Goal: Task Accomplishment & Management: Manage account settings

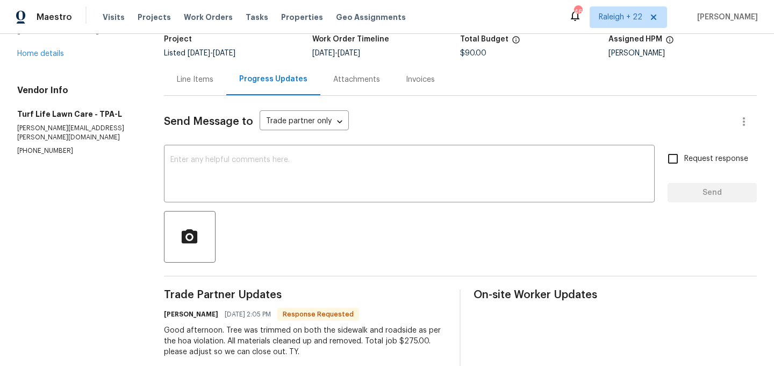
scroll to position [71, 0]
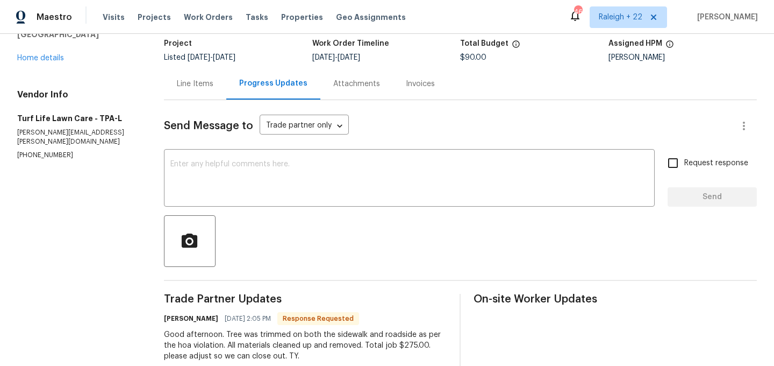
click at [194, 89] on div "Line Items" at bounding box center [195, 83] width 37 height 11
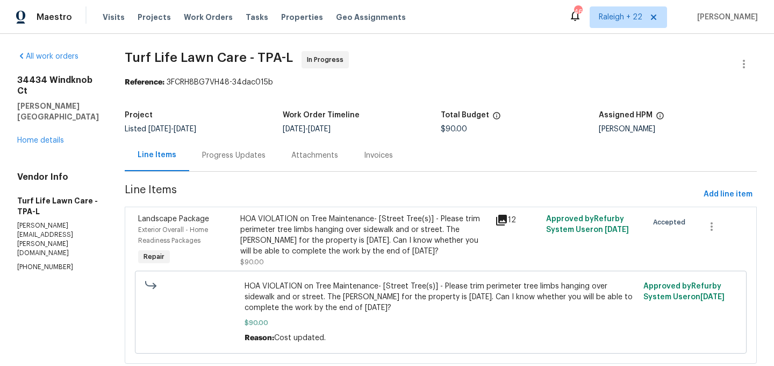
click at [377, 251] on div "HOA VIOLATION on Tree Maintenance- [Street Tree(s)] - Please trim perimeter tre…" at bounding box center [364, 234] width 248 height 43
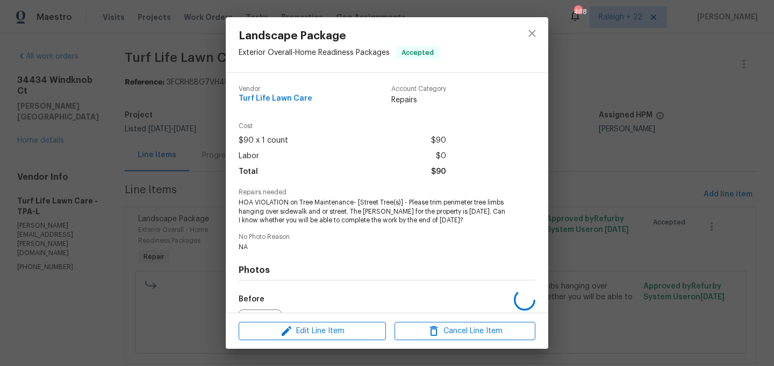
scroll to position [120, 0]
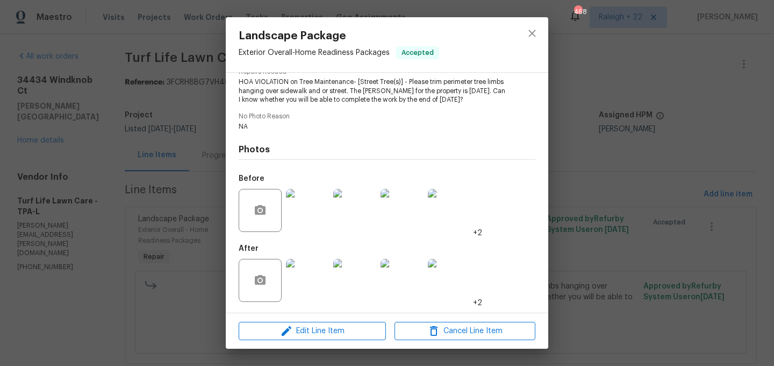
click at [301, 285] on img at bounding box center [307, 280] width 43 height 43
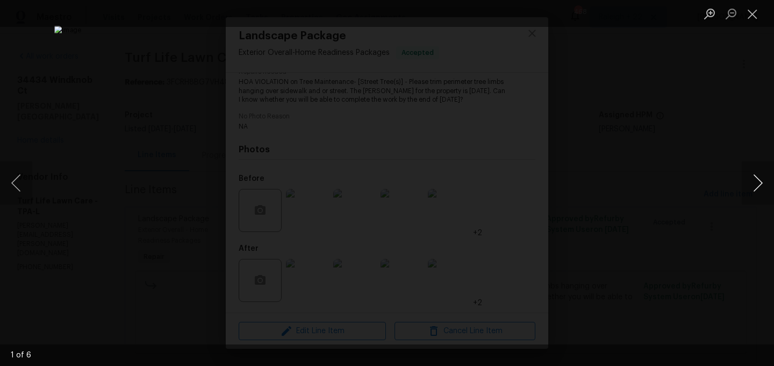
click at [760, 182] on button "Next image" at bounding box center [758, 182] width 32 height 43
click at [750, 187] on button "Next image" at bounding box center [758, 182] width 32 height 43
click at [753, 176] on button "Next image" at bounding box center [758, 182] width 32 height 43
click at [742, 171] on button "Next image" at bounding box center [758, 182] width 32 height 43
click at [761, 185] on button "Next image" at bounding box center [758, 182] width 32 height 43
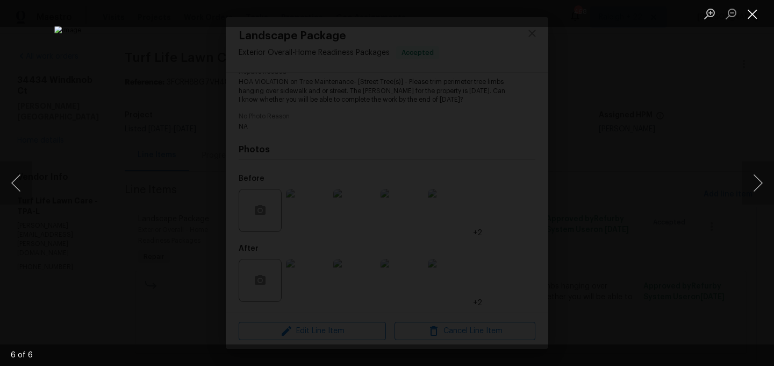
click at [750, 14] on button "Close lightbox" at bounding box center [753, 13] width 22 height 19
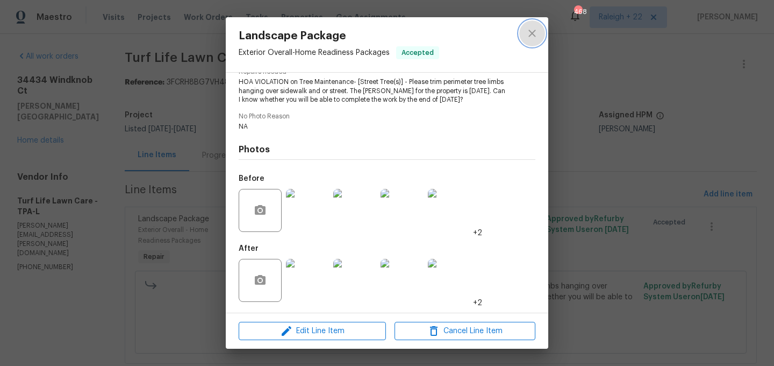
click at [530, 34] on icon "close" at bounding box center [532, 33] width 13 height 13
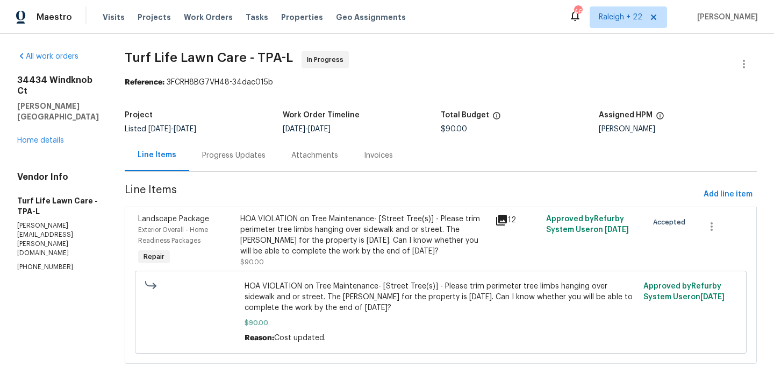
click at [340, 230] on div "HOA VIOLATION on Tree Maintenance- [Street Tree(s)] - Please trim perimeter tre…" at bounding box center [364, 234] width 248 height 43
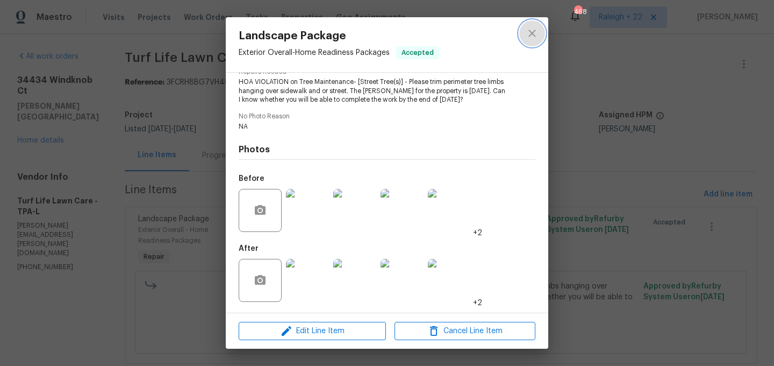
click at [528, 45] on button "close" at bounding box center [532, 33] width 26 height 26
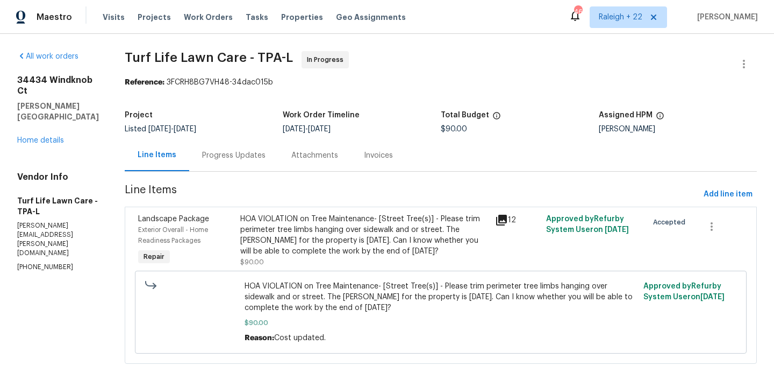
click at [223, 167] on div "Progress Updates" at bounding box center [233, 155] width 89 height 32
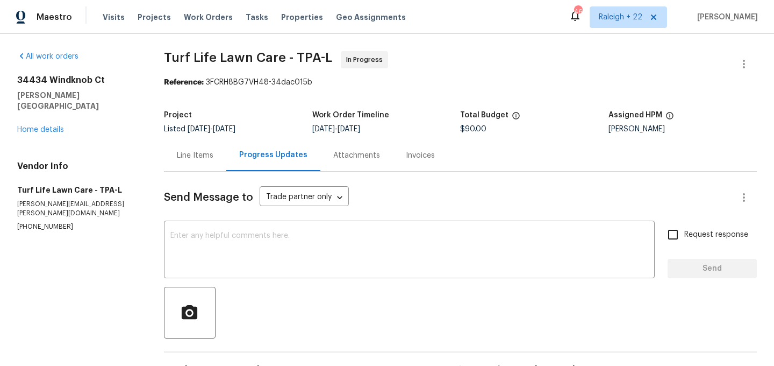
click at [190, 154] on div "Line Items" at bounding box center [195, 155] width 37 height 11
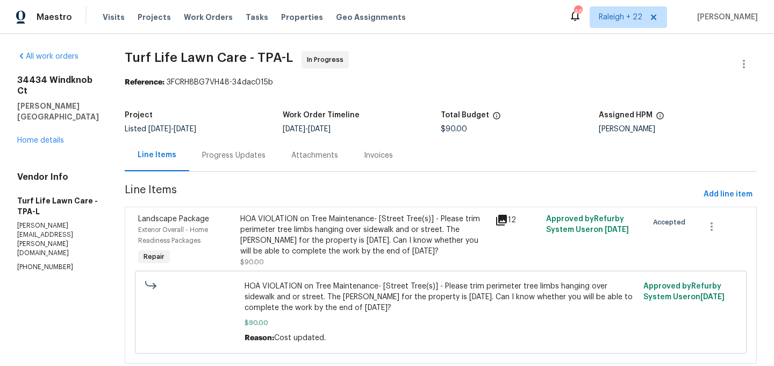
click at [361, 249] on div "HOA VIOLATION on Tree Maintenance- [Street Tree(s)] - Please trim perimeter tre…" at bounding box center [364, 234] width 248 height 43
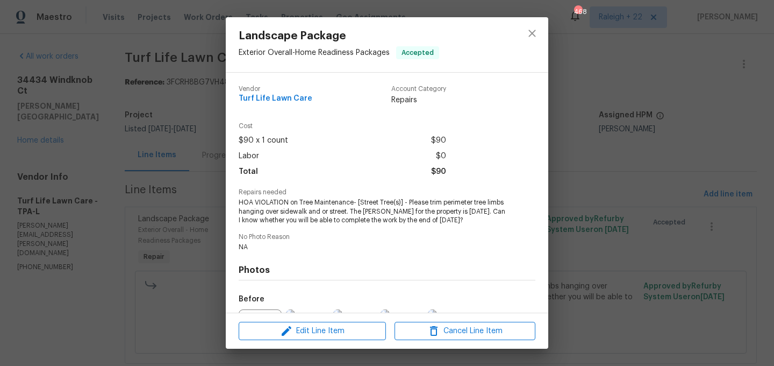
scroll to position [120, 0]
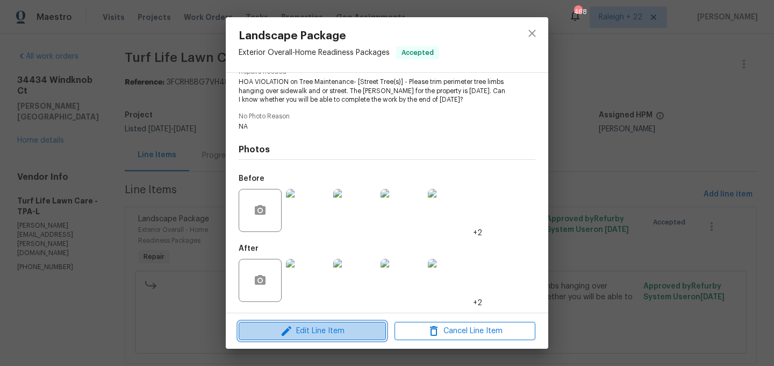
click at [340, 327] on span "Edit Line Item" at bounding box center [312, 330] width 141 height 13
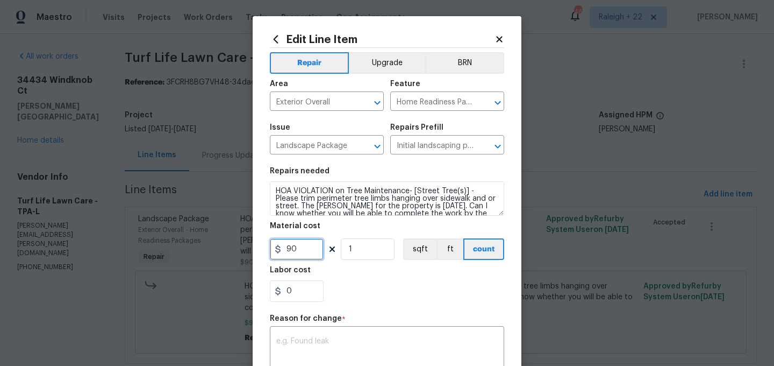
drag, startPoint x: 310, startPoint y: 244, endPoint x: 272, endPoint y: 251, distance: 38.7
click at [272, 251] on input "90" at bounding box center [297, 249] width 54 height 22
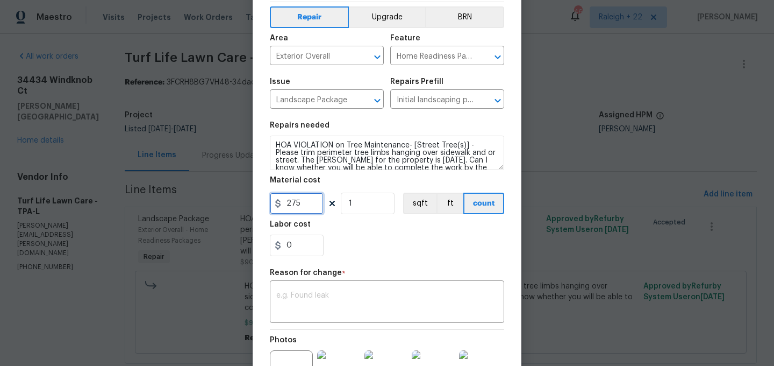
scroll to position [91, 0]
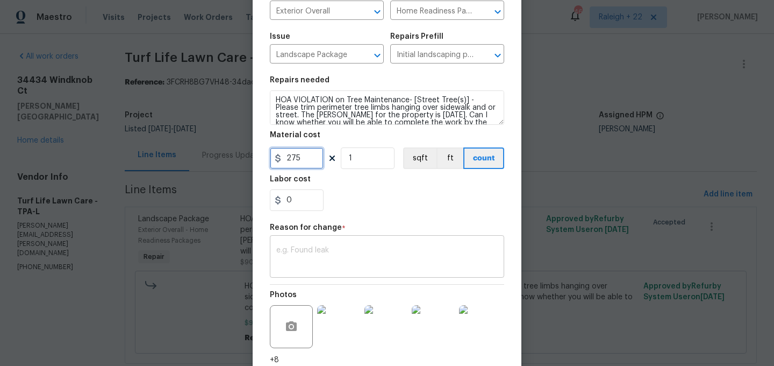
type input "275"
click at [309, 263] on textarea at bounding box center [386, 257] width 221 height 23
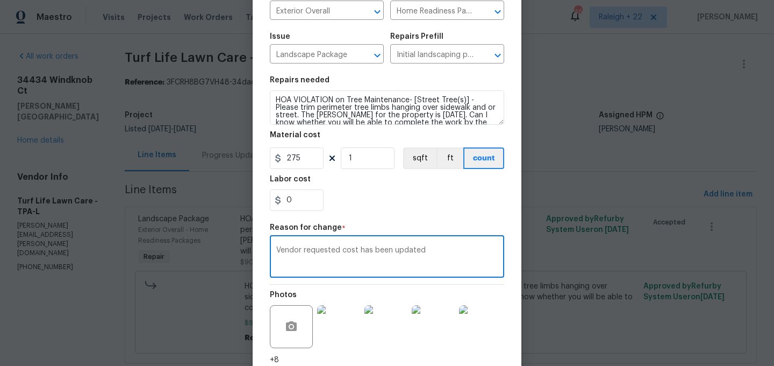
scroll to position [175, 0]
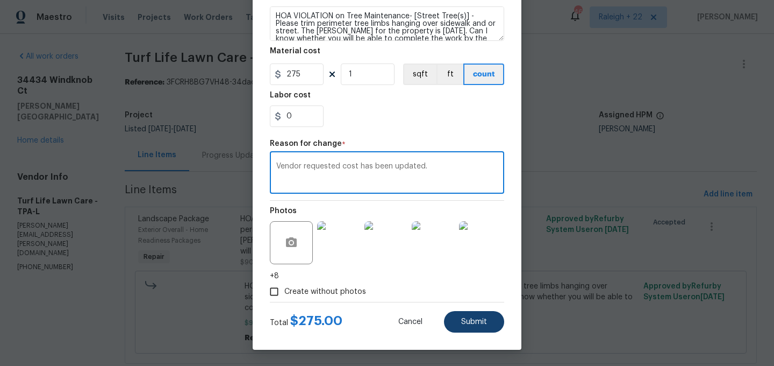
type textarea "Vendor requested cost has been updated."
click at [477, 325] on span "Submit" at bounding box center [474, 322] width 26 height 8
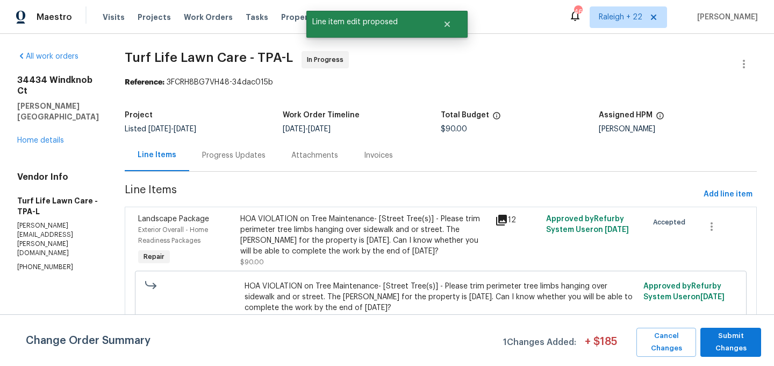
scroll to position [28, 0]
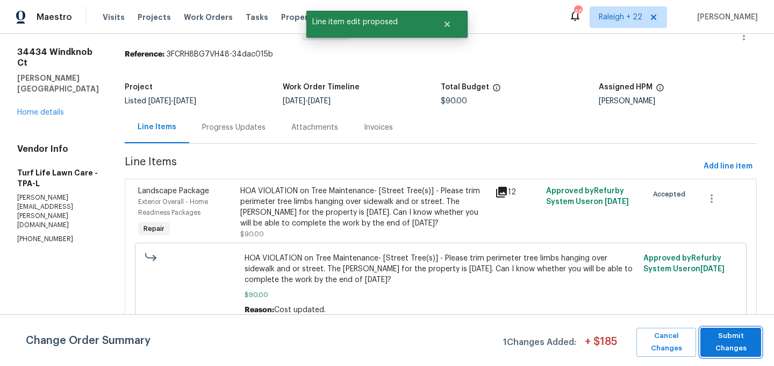
click at [724, 338] on span "Submit Changes" at bounding box center [731, 342] width 50 height 25
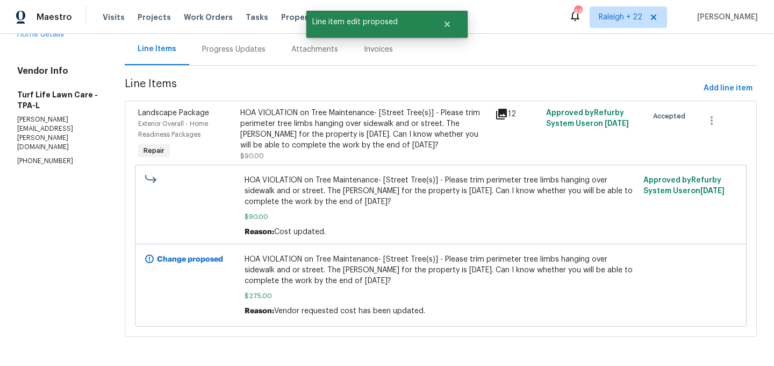
scroll to position [108, 0]
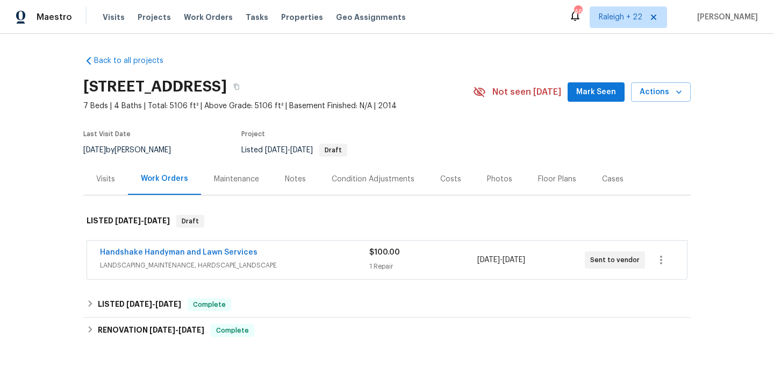
click at [155, 270] on div "Handshake Handyman and Lawn Services LANDSCAPING_MAINTENANCE, HARDSCAPE_LANDSCA…" at bounding box center [234, 260] width 269 height 26
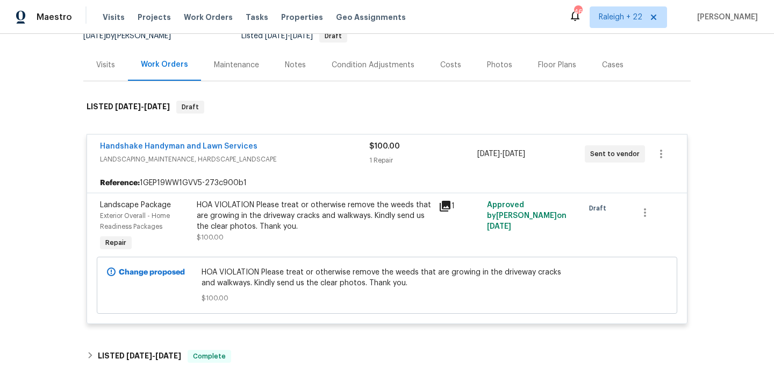
scroll to position [125, 0]
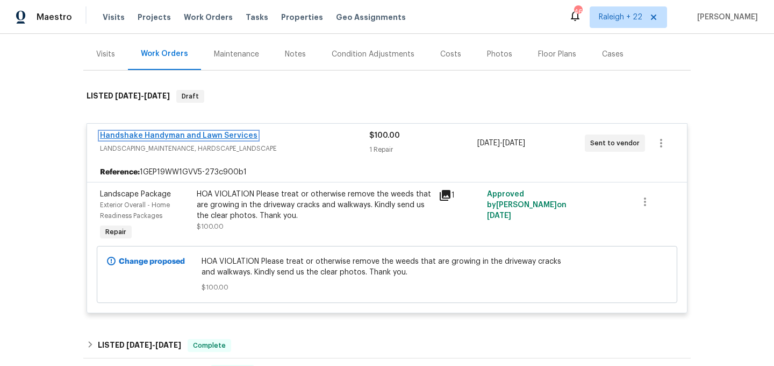
click at [214, 134] on link "Handshake Handyman and Lawn Services" at bounding box center [179, 136] width 158 height 8
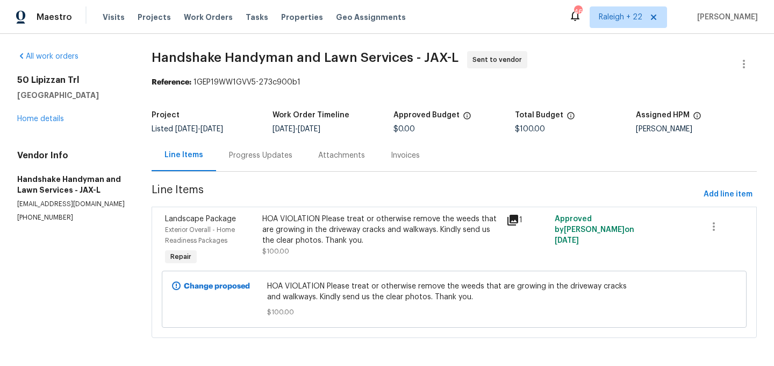
click at [270, 161] on div "Progress Updates" at bounding box center [260, 155] width 89 height 32
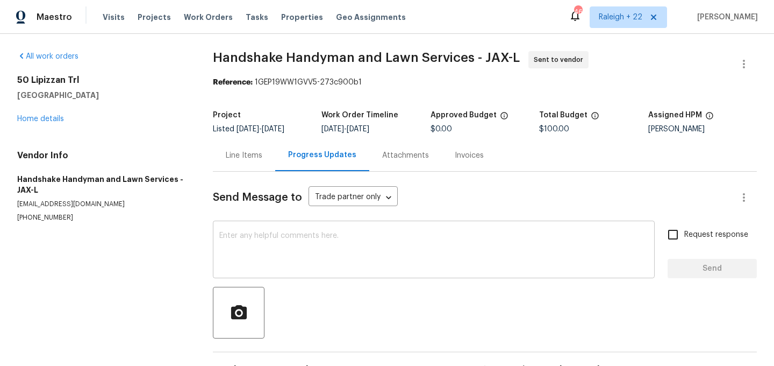
click at [342, 251] on textarea at bounding box center [433, 251] width 429 height 38
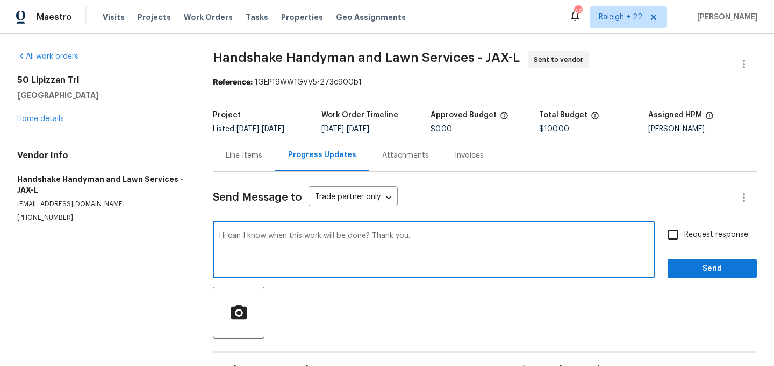
drag, startPoint x: 348, startPoint y: 239, endPoint x: 365, endPoint y: 239, distance: 16.7
click at [365, 239] on textarea "Hi can I know when this work will be done? Thank you." at bounding box center [433, 251] width 429 height 38
click at [221, 238] on textarea "Hi can I know when this work will be done? Thank you." at bounding box center [433, 251] width 429 height 38
click at [371, 233] on textarea "Hi, can I know when this work will be done? Thank you." at bounding box center [433, 251] width 429 height 38
type textarea "Hi, can I know when this work will be done? Kindly advise? Thank you."
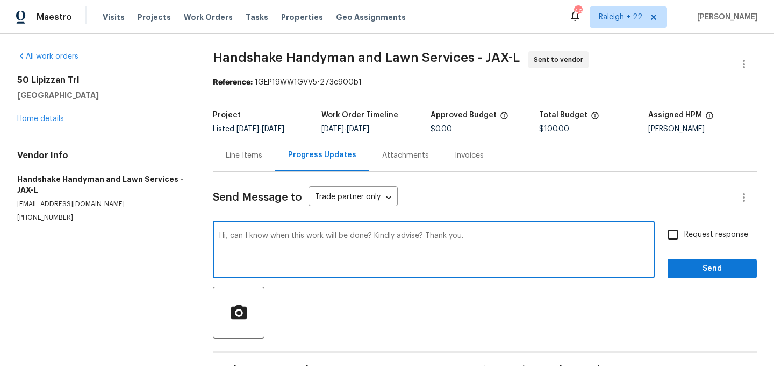
click at [673, 238] on input "Request response" at bounding box center [673, 234] width 23 height 23
checkbox input "true"
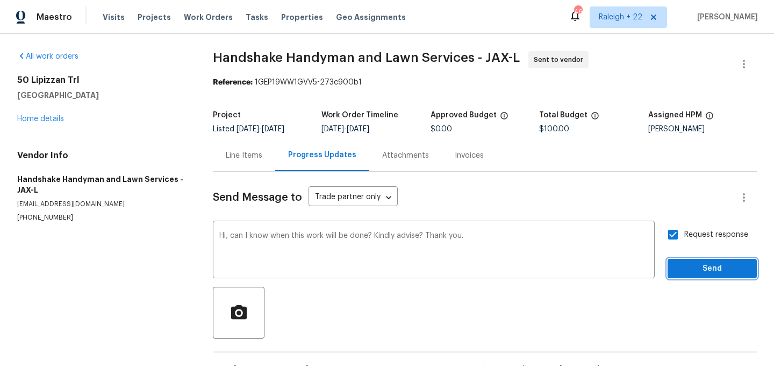
click at [699, 264] on span "Send" at bounding box center [712, 268] width 72 height 13
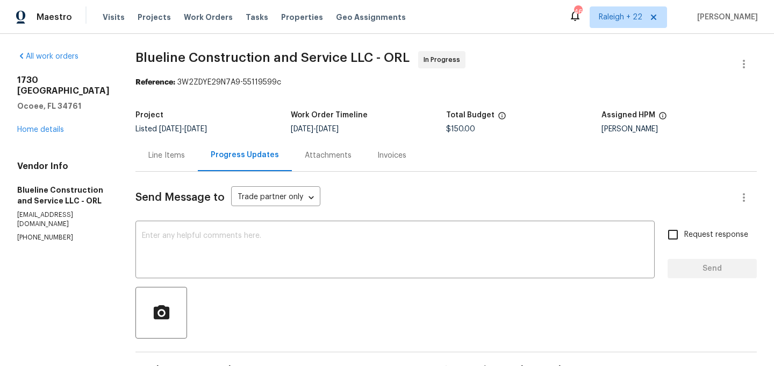
click at [168, 159] on div "Line Items" at bounding box center [166, 155] width 37 height 11
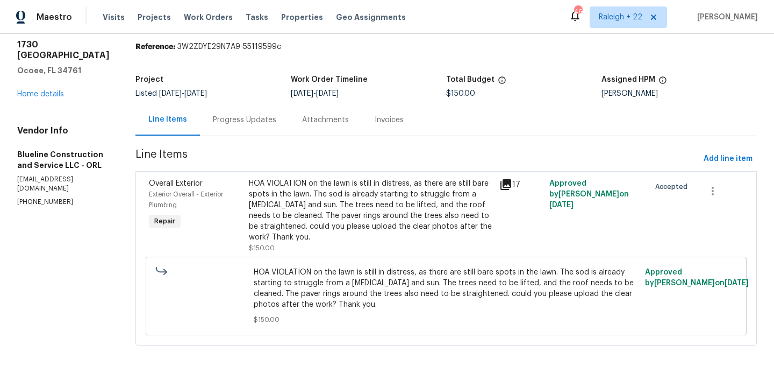
scroll to position [45, 0]
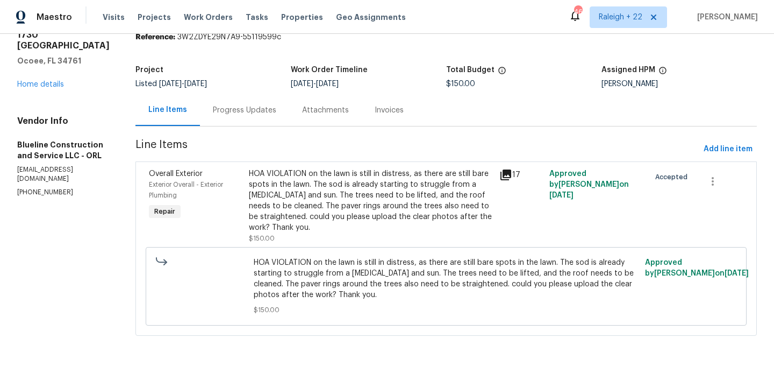
click at [309, 204] on div "HOA VIOLATION on the lawn is still in distress, as there are still bare spots i…" at bounding box center [371, 200] width 244 height 65
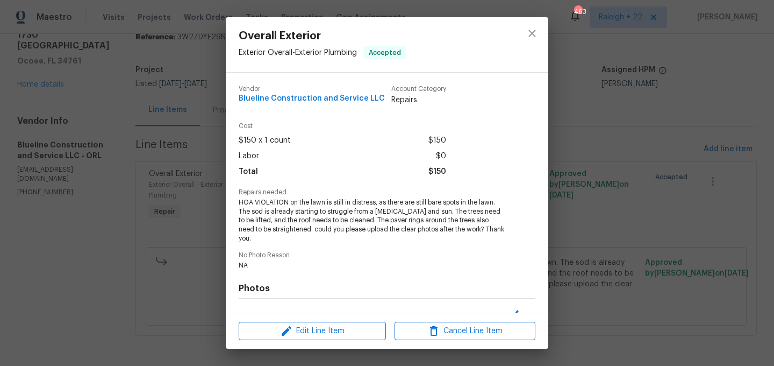
scroll to position [130, 0]
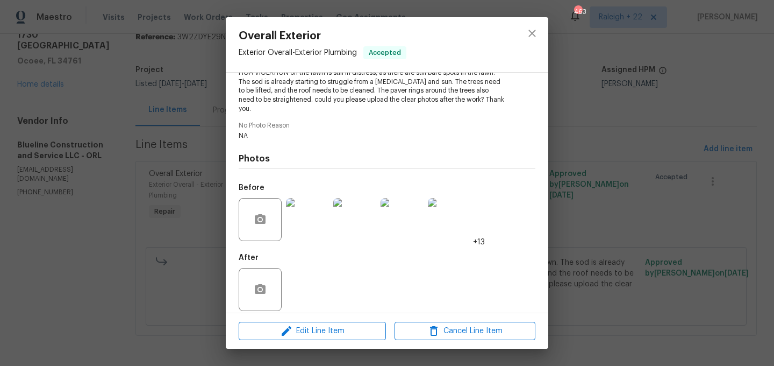
click at [308, 217] on img at bounding box center [307, 219] width 43 height 43
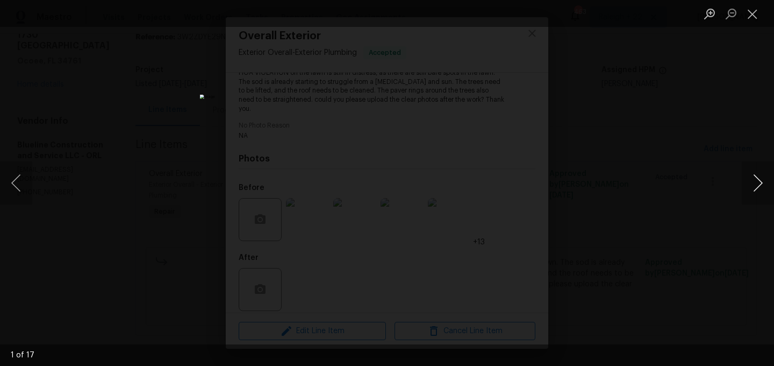
click at [753, 184] on button "Next image" at bounding box center [758, 182] width 32 height 43
click at [755, 180] on button "Next image" at bounding box center [758, 182] width 32 height 43
click at [753, 176] on button "Next image" at bounding box center [758, 182] width 32 height 43
click at [765, 189] on button "Next image" at bounding box center [758, 182] width 32 height 43
click at [761, 184] on button "Next image" at bounding box center [758, 182] width 32 height 43
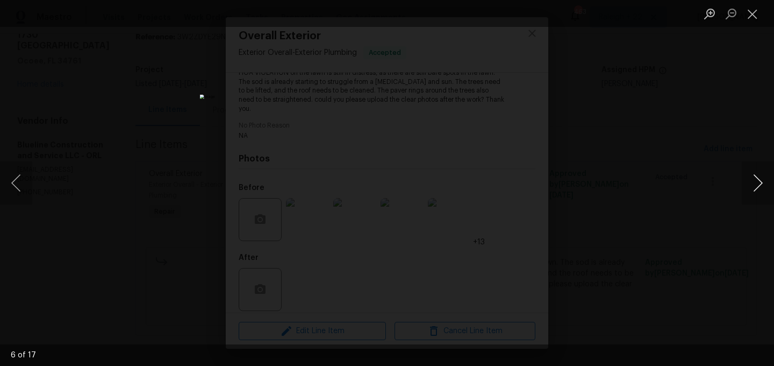
click at [755, 189] on button "Next image" at bounding box center [758, 182] width 32 height 43
click at [760, 190] on button "Next image" at bounding box center [758, 182] width 32 height 43
click at [753, 180] on button "Next image" at bounding box center [758, 182] width 32 height 43
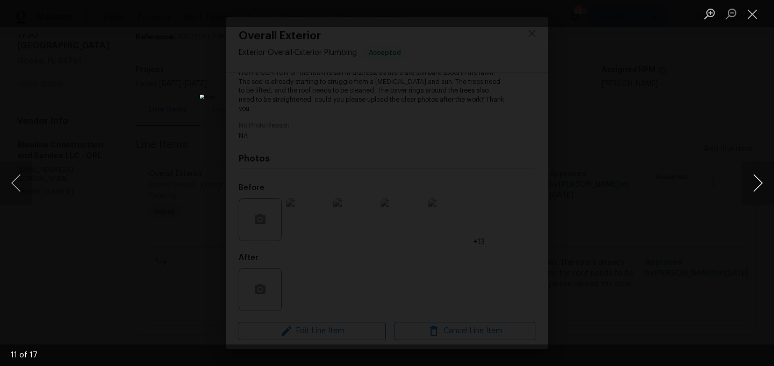
click at [753, 184] on button "Next image" at bounding box center [758, 182] width 32 height 43
click at [753, 185] on button "Next image" at bounding box center [758, 182] width 32 height 43
click at [752, 185] on button "Next image" at bounding box center [758, 182] width 32 height 43
click at [761, 175] on button "Next image" at bounding box center [758, 182] width 32 height 43
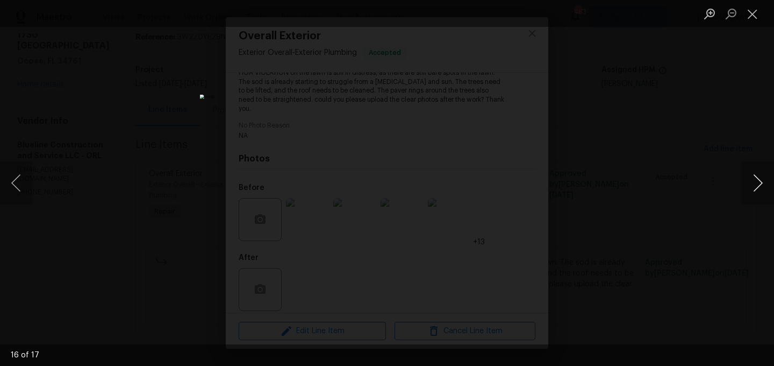
click at [754, 181] on button "Next image" at bounding box center [758, 182] width 32 height 43
click at [749, 9] on button "Close lightbox" at bounding box center [753, 13] width 22 height 19
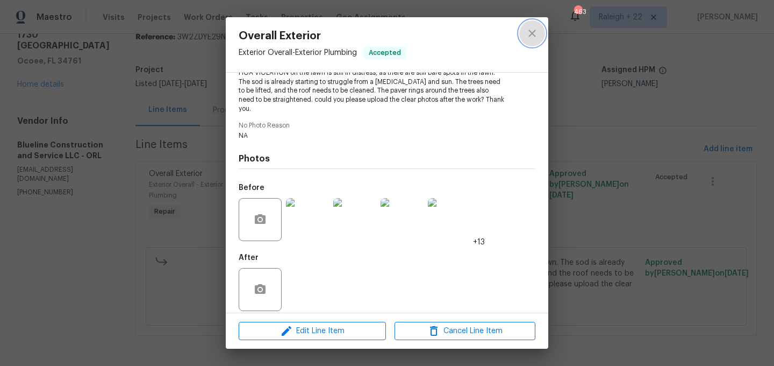
click at [544, 28] on button "close" at bounding box center [532, 33] width 26 height 26
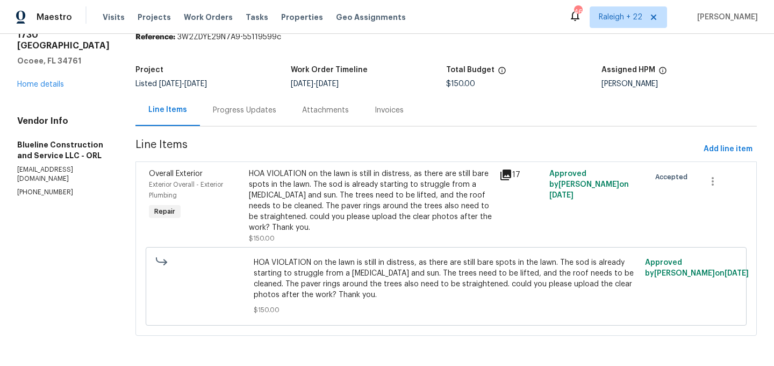
click at [255, 105] on div "Progress Updates" at bounding box center [244, 110] width 63 height 11
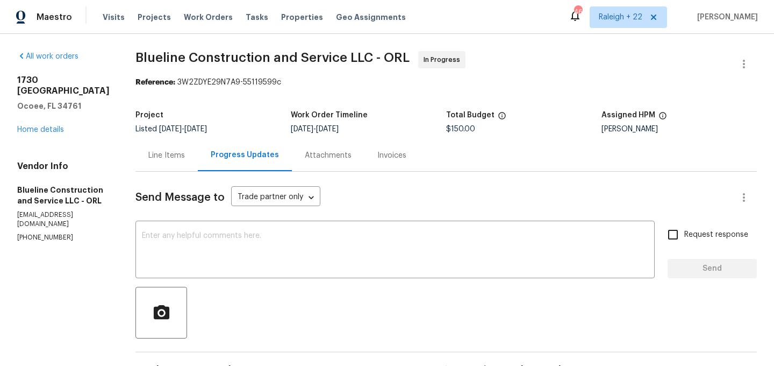
click at [176, 148] on div "Line Items" at bounding box center [166, 155] width 62 height 32
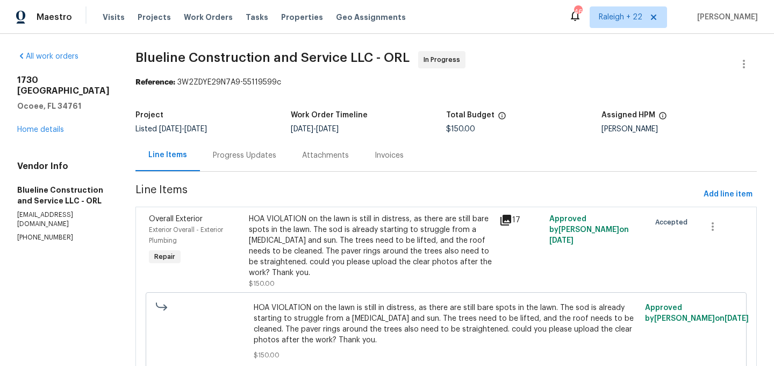
scroll to position [45, 0]
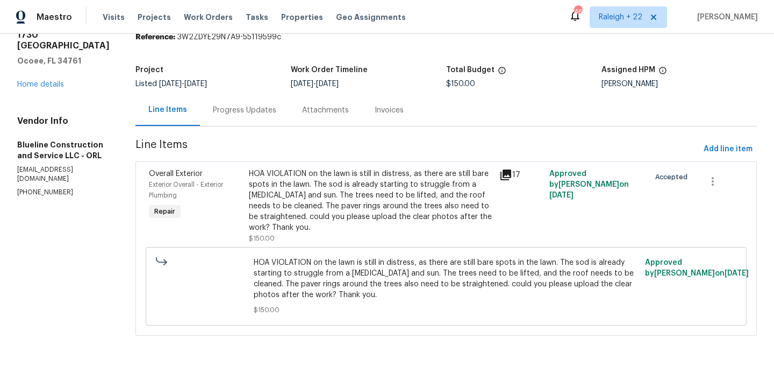
click at [251, 110] on div "Progress Updates" at bounding box center [244, 110] width 63 height 11
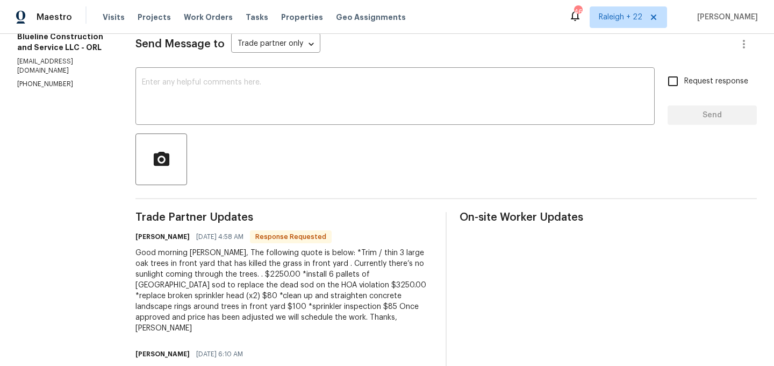
scroll to position [155, 0]
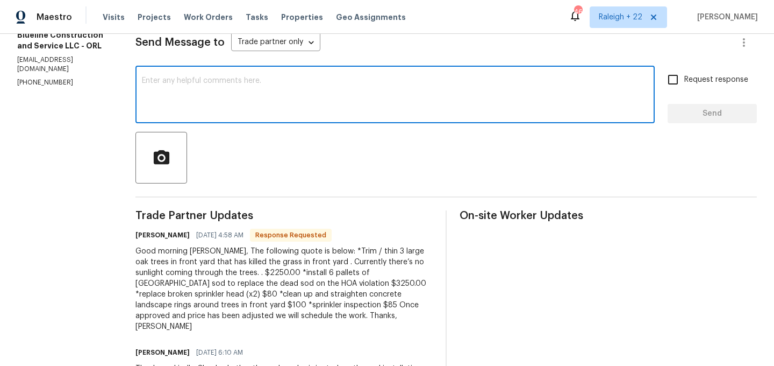
click at [303, 109] on textarea at bounding box center [395, 96] width 506 height 38
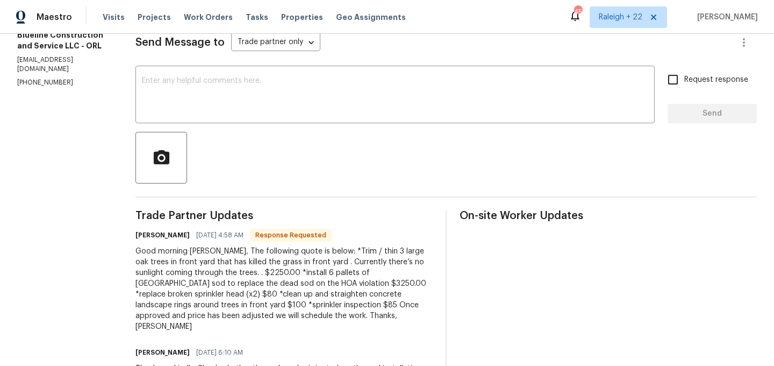
click at [335, 253] on div "Good morning Sheeba, The following quote is below: *Trim / thin 3 large oak tre…" at bounding box center [283, 289] width 297 height 86
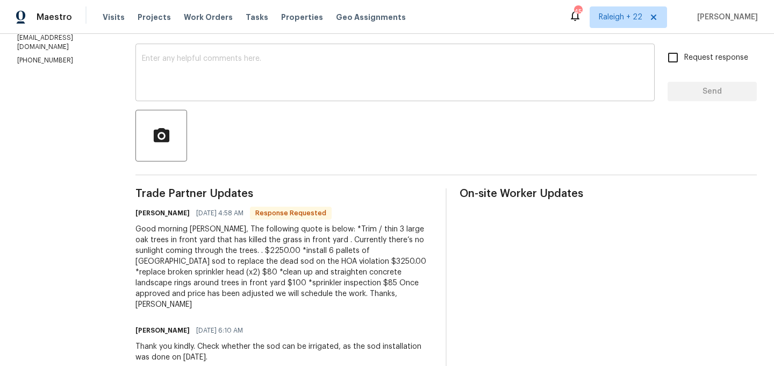
scroll to position [0, 0]
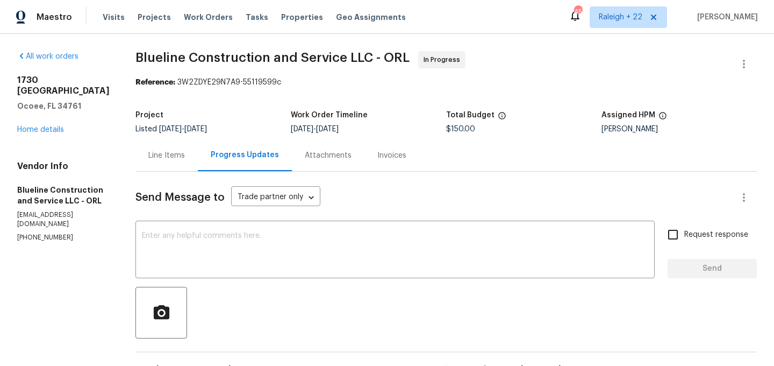
click at [185, 154] on div "Line Items" at bounding box center [166, 155] width 37 height 11
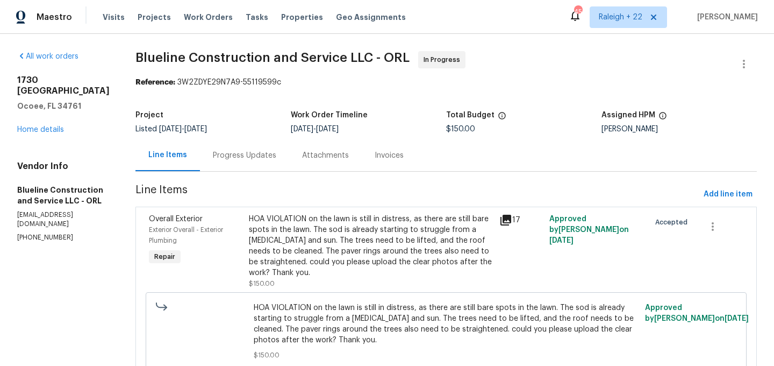
click at [313, 279] on div "HOA VIOLATION on the lawn is still in distress, as there are still bare spots i…" at bounding box center [371, 250] width 244 height 75
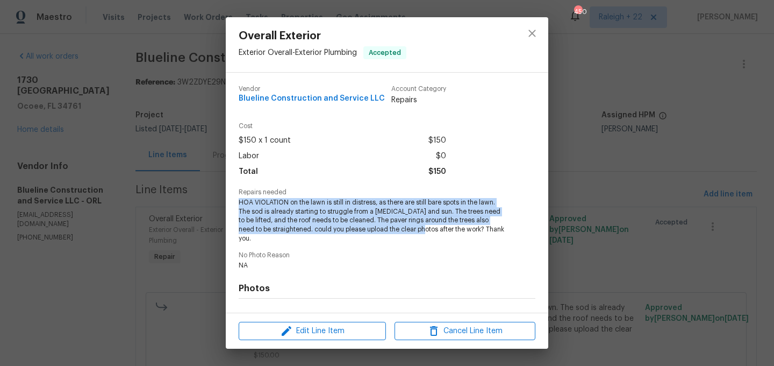
drag, startPoint x: 238, startPoint y: 202, endPoint x: 404, endPoint y: 228, distance: 167.7
click at [404, 228] on div "Vendor Blueline Construction and Service LLC Account Category Repairs Cost $150…" at bounding box center [387, 193] width 323 height 240
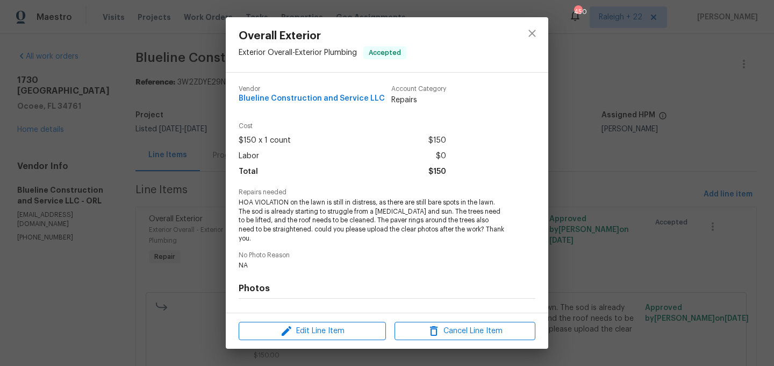
click at [400, 230] on span "HOA VIOLATION on the lawn is still in distress, as there are still bare spots i…" at bounding box center [372, 220] width 267 height 45
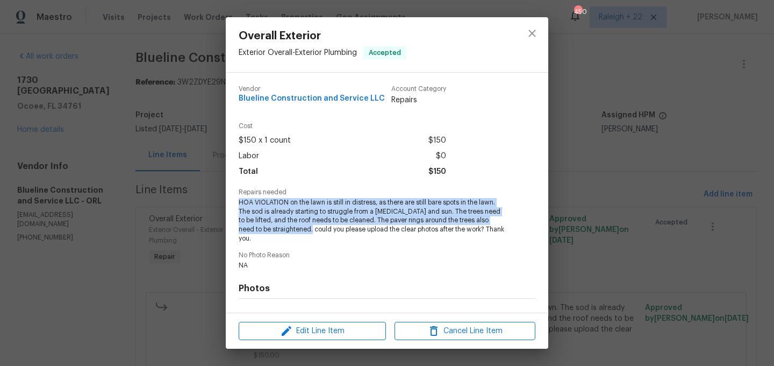
drag, startPoint x: 239, startPoint y: 202, endPoint x: 290, endPoint y: 230, distance: 58.4
click at [290, 230] on span "HOA VIOLATION on the lawn is still in distress, as there are still bare spots i…" at bounding box center [372, 220] width 267 height 45
copy span "HOA VIOLATION on the lawn is still in distress, as there are still bare spots i…"
click at [532, 36] on icon "close" at bounding box center [532, 33] width 13 height 13
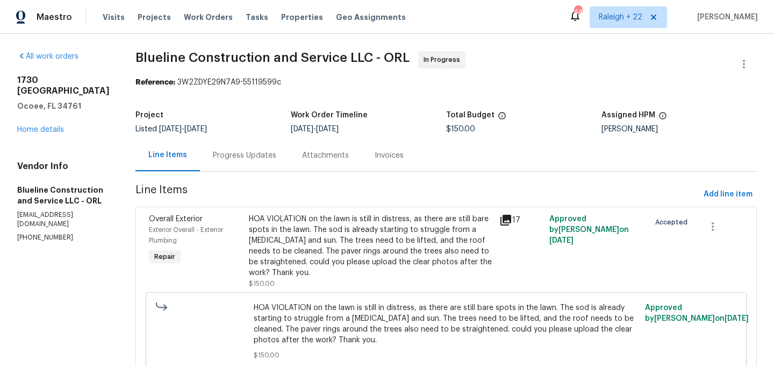
click at [245, 156] on div "Progress Updates" at bounding box center [244, 155] width 63 height 11
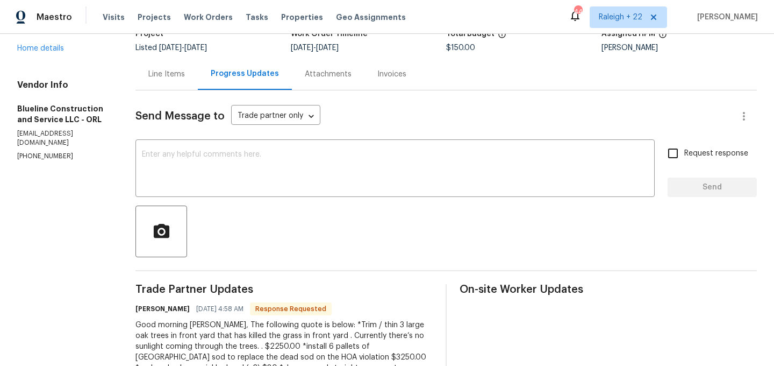
scroll to position [133, 0]
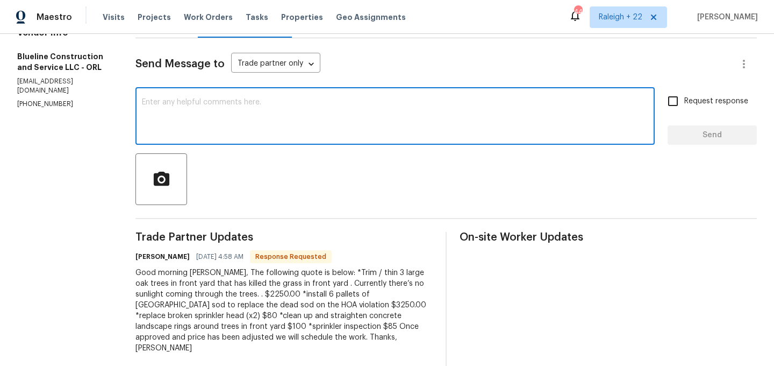
click at [367, 120] on textarea at bounding box center [395, 117] width 506 height 38
drag, startPoint x: 188, startPoint y: 103, endPoint x: 276, endPoint y: 103, distance: 87.6
click at [276, 106] on textarea "Thank you let me confirm" at bounding box center [395, 117] width 506 height 38
type textarea "Thank you. Please wait for the approval."
click at [669, 105] on input "Request response" at bounding box center [673, 101] width 23 height 23
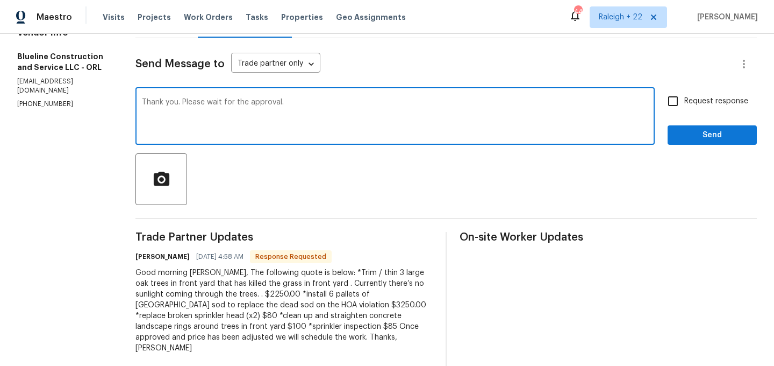
checkbox input "true"
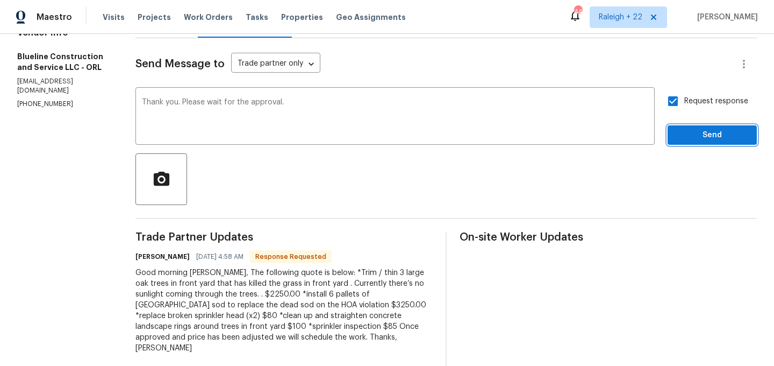
click at [673, 134] on button "Send" at bounding box center [712, 135] width 89 height 20
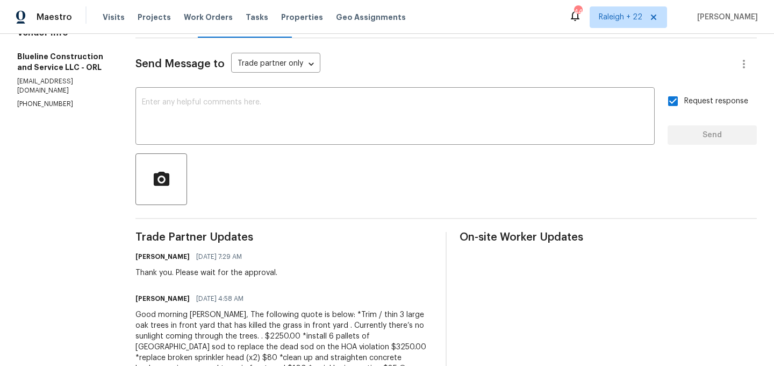
scroll to position [0, 0]
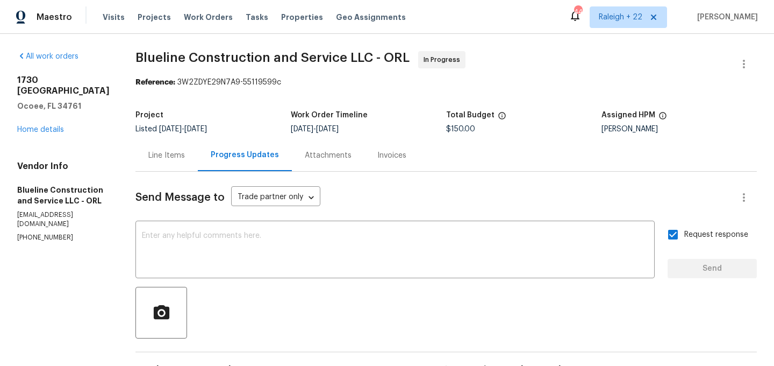
click at [185, 155] on div "Line Items" at bounding box center [166, 155] width 37 height 11
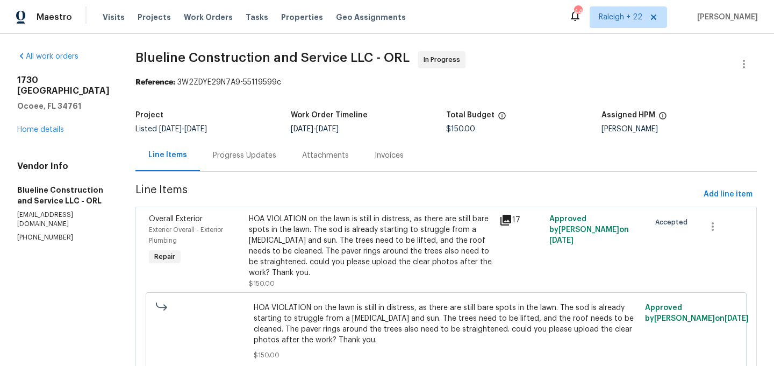
scroll to position [45, 0]
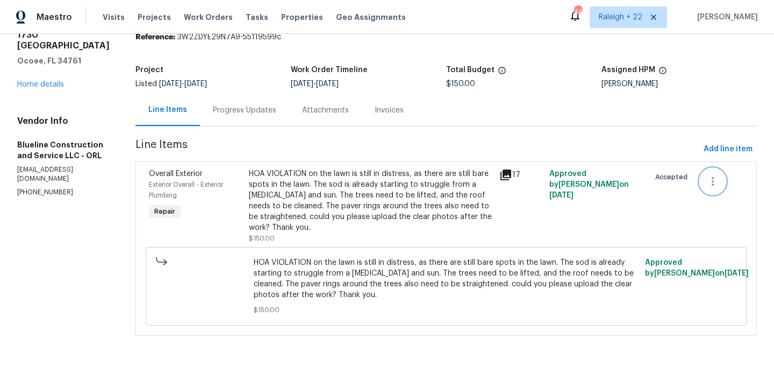
click at [719, 187] on icon "button" at bounding box center [712, 181] width 13 height 13
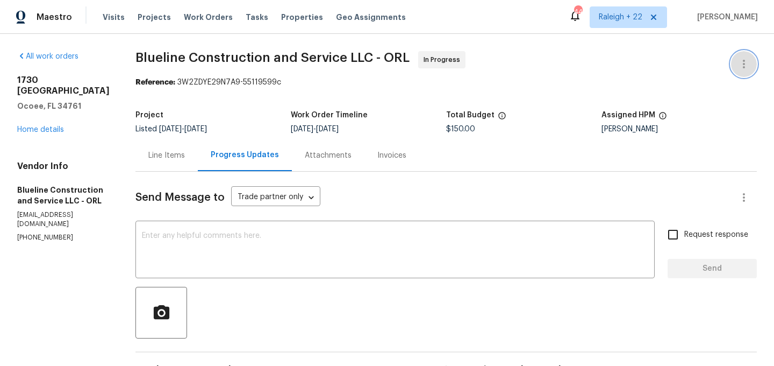
click at [749, 69] on icon "button" at bounding box center [744, 64] width 13 height 13
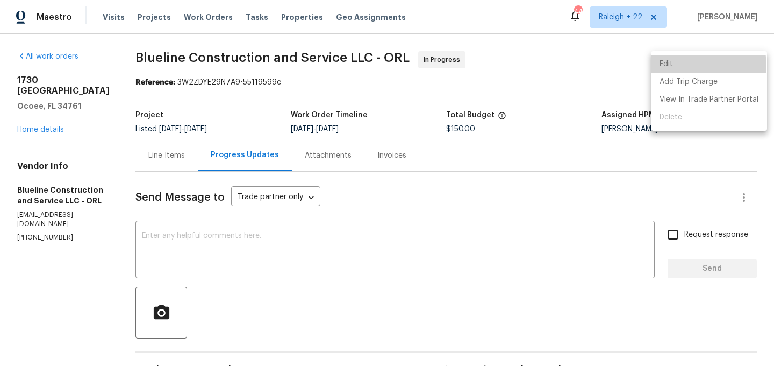
click at [686, 66] on li "Edit" at bounding box center [709, 64] width 116 height 18
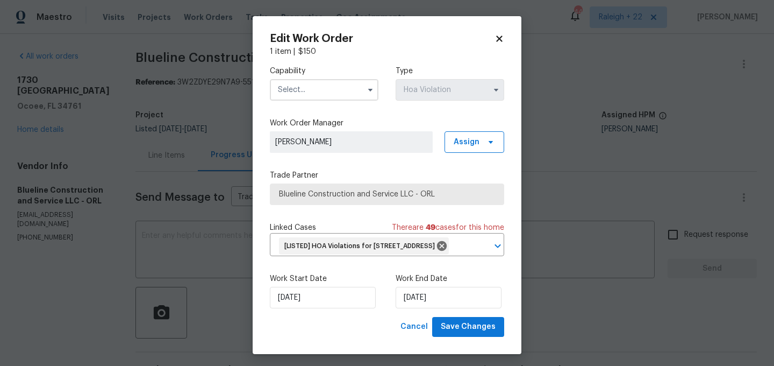
click at [346, 96] on input "text" at bounding box center [324, 90] width 109 height 22
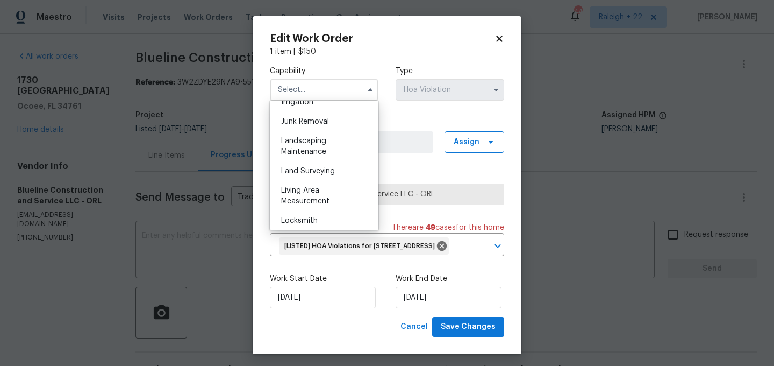
scroll to position [690, 0]
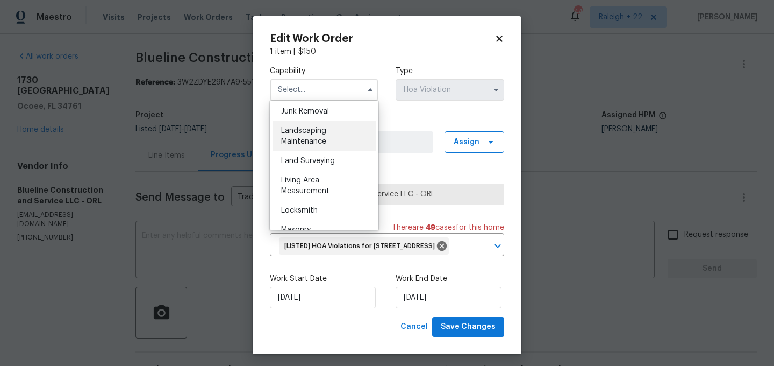
click at [329, 146] on div "Landscaping Maintenance" at bounding box center [324, 136] width 103 height 30
type input "Landscaping Maintenance"
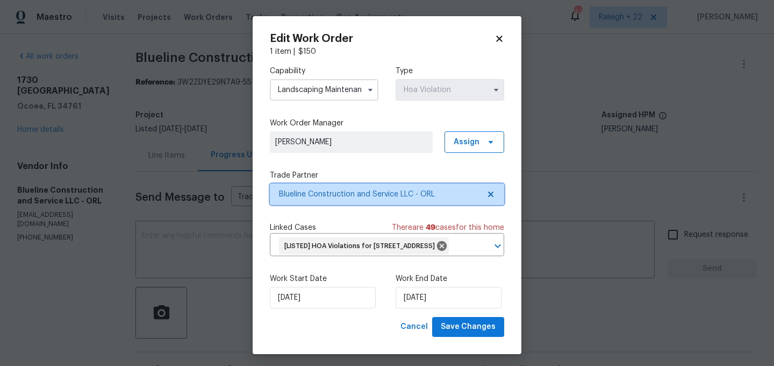
click at [358, 197] on span "Blueline Construction and Service LLC - ORL" at bounding box center [379, 194] width 201 height 11
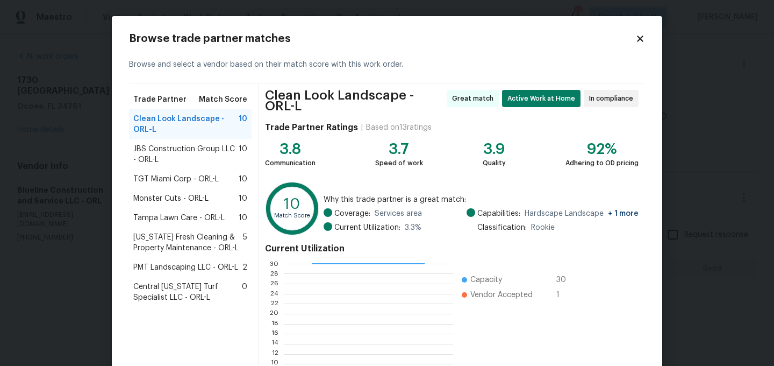
scroll to position [113, 0]
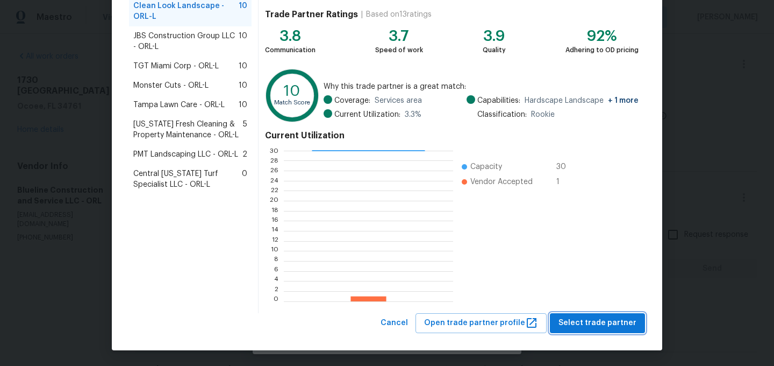
click at [604, 322] on span "Select trade partner" at bounding box center [598, 322] width 78 height 13
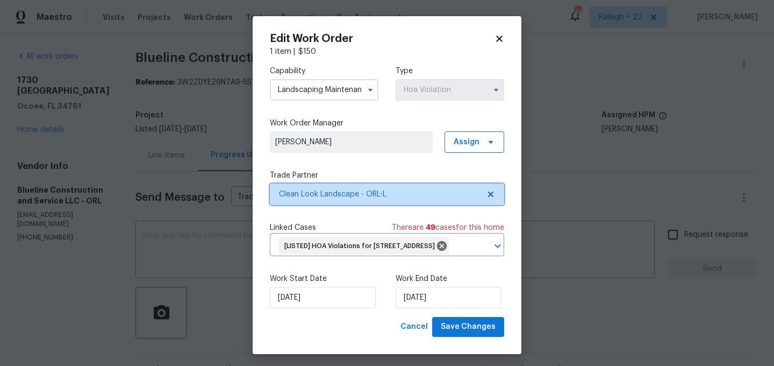
scroll to position [21, 0]
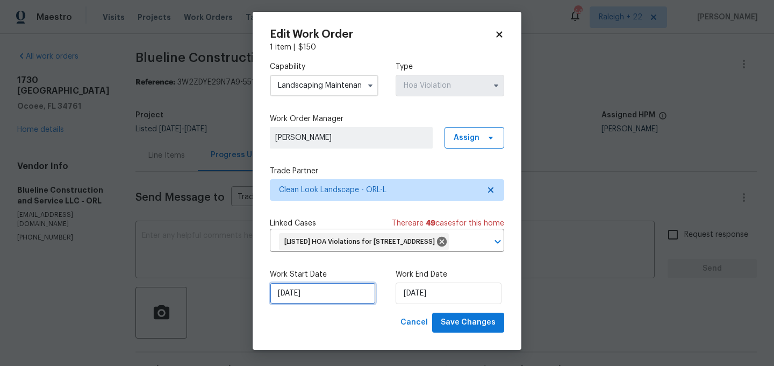
click at [327, 292] on input "18/08/2025" at bounding box center [323, 293] width 106 height 22
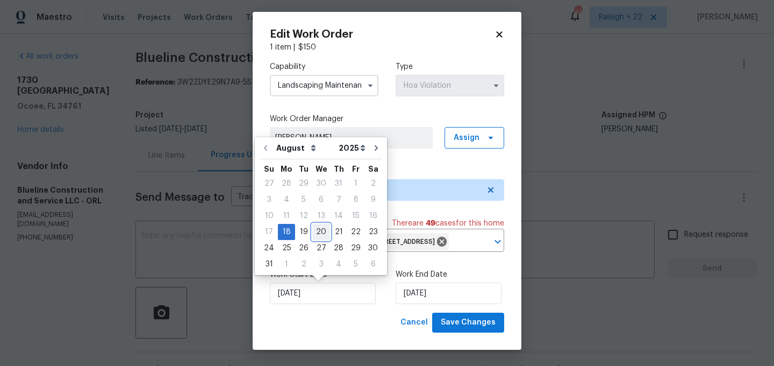
click at [312, 228] on div "20" at bounding box center [321, 231] width 18 height 15
type input "20/08/2025"
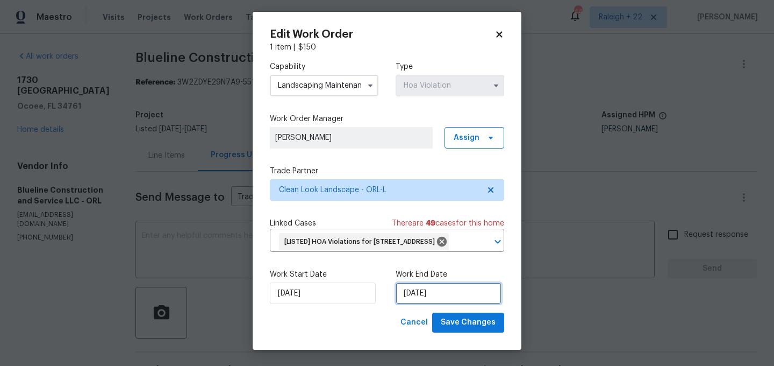
click at [437, 292] on input "22/08/2025" at bounding box center [449, 293] width 106 height 22
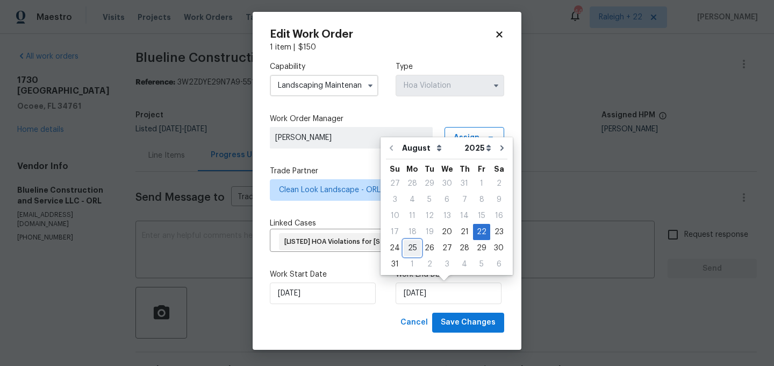
click at [415, 248] on div "25" at bounding box center [412, 247] width 17 height 15
type input "25/08/2025"
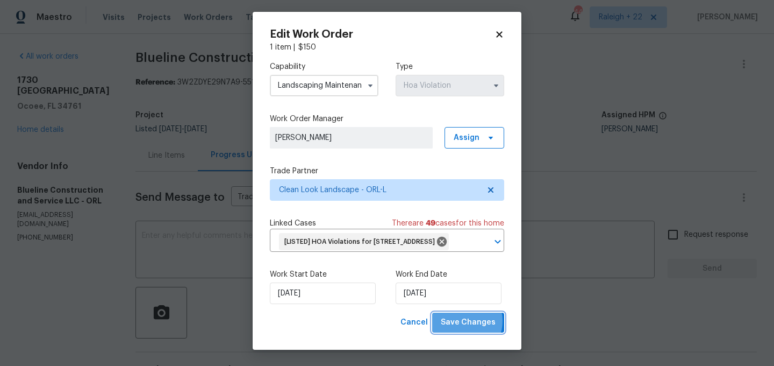
click at [462, 320] on span "Save Changes" at bounding box center [468, 322] width 55 height 13
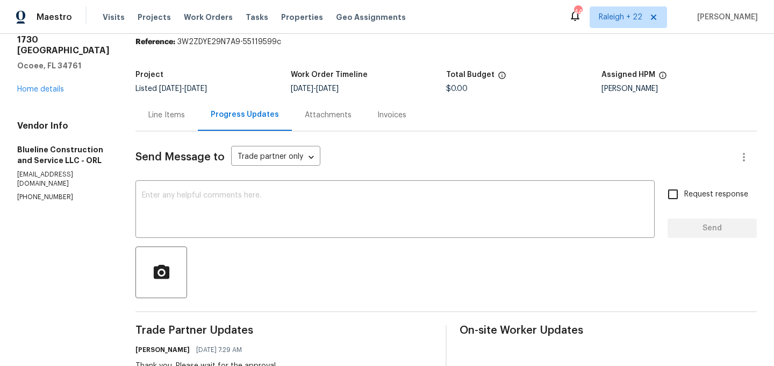
scroll to position [0, 0]
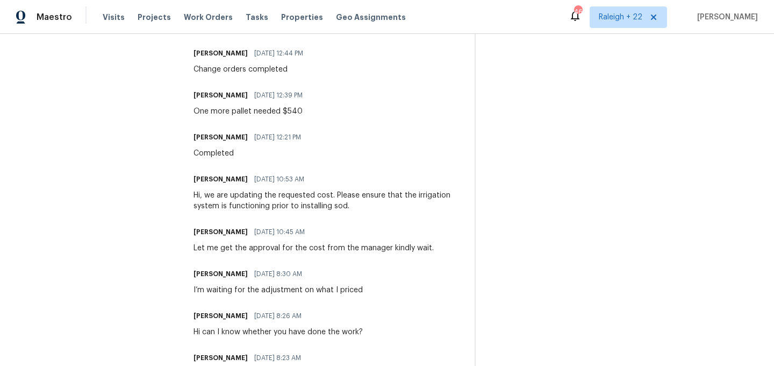
scroll to position [405, 0]
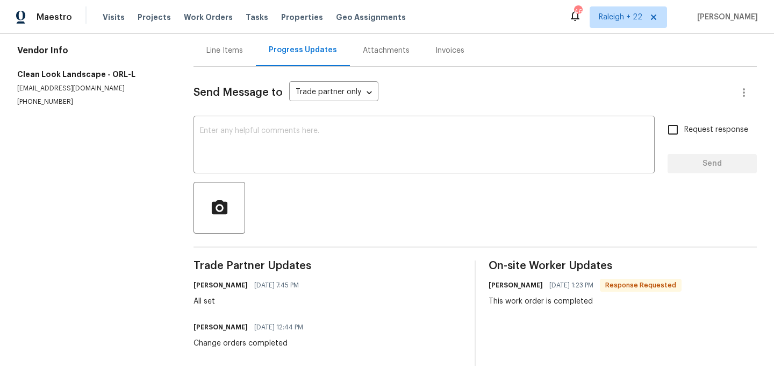
scroll to position [66, 0]
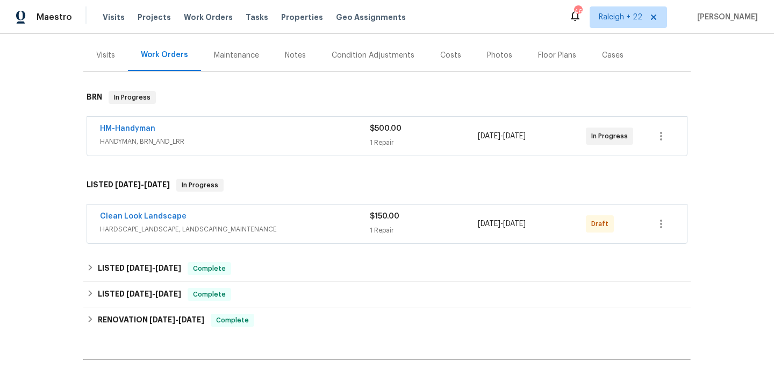
scroll to position [136, 0]
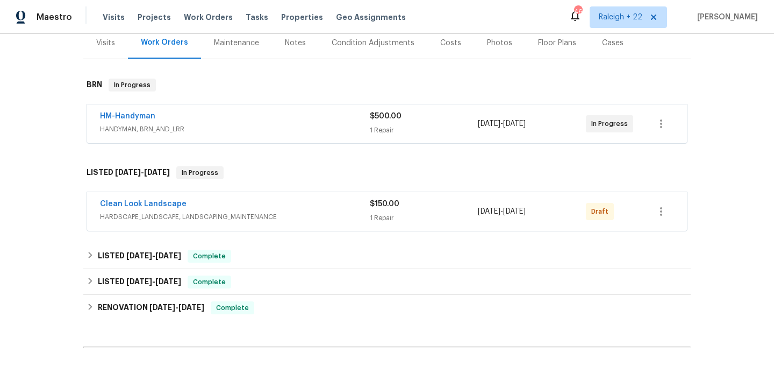
click at [203, 219] on span "HARDSCAPE_LANDSCAPE, LANDSCAPING_MAINTENANCE" at bounding box center [235, 216] width 270 height 11
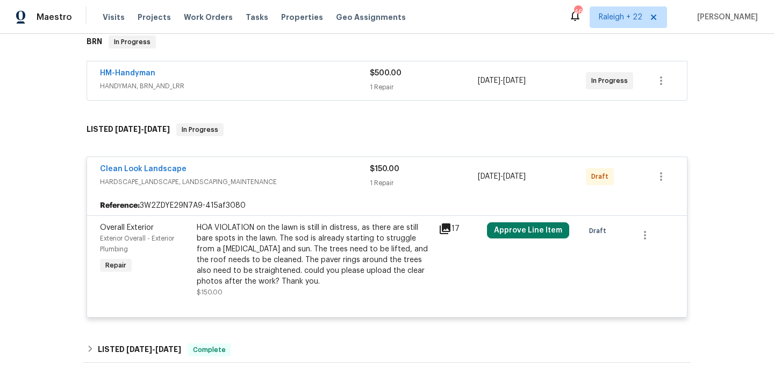
scroll to position [195, 0]
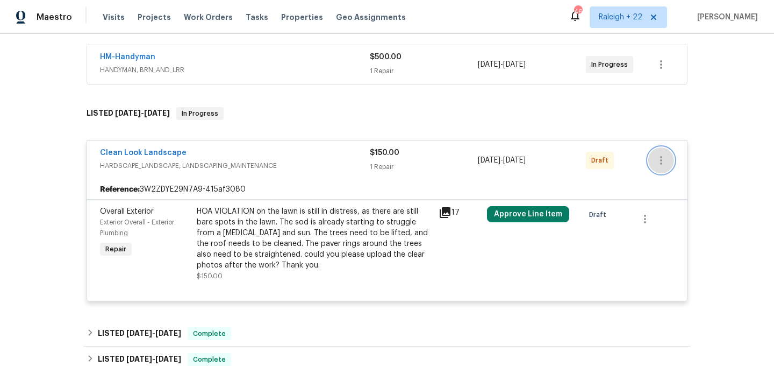
click at [666, 162] on icon "button" at bounding box center [661, 160] width 13 height 13
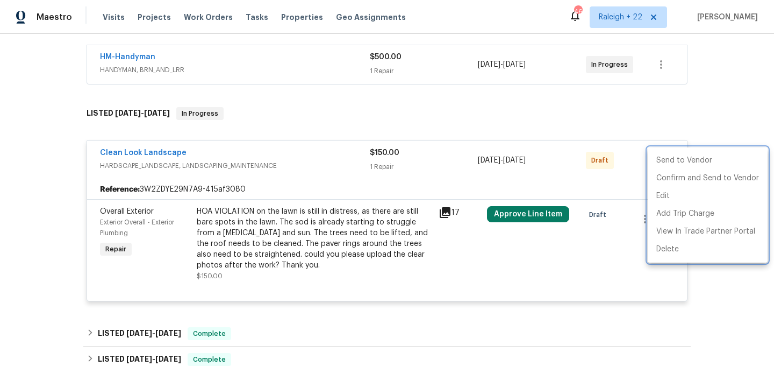
click at [405, 190] on div at bounding box center [387, 183] width 774 height 366
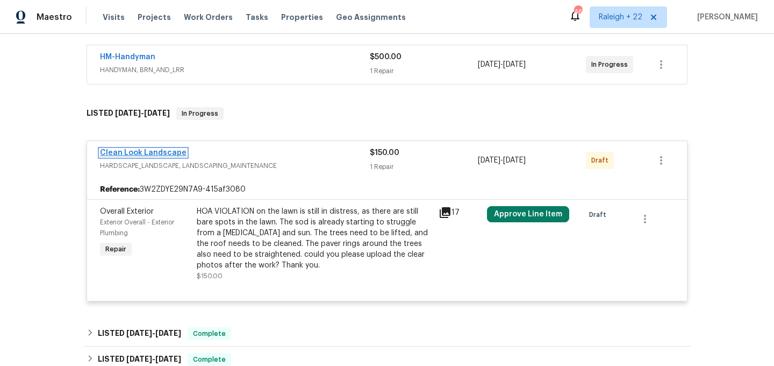
click at [158, 152] on link "Clean Look Landscape" at bounding box center [143, 153] width 87 height 8
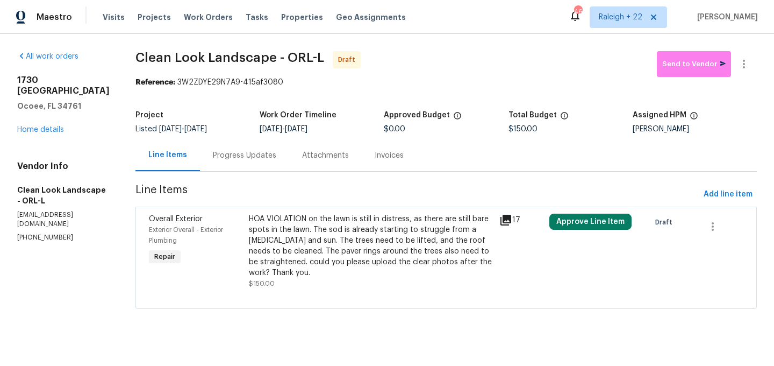
click at [261, 160] on div "Progress Updates" at bounding box center [244, 155] width 63 height 11
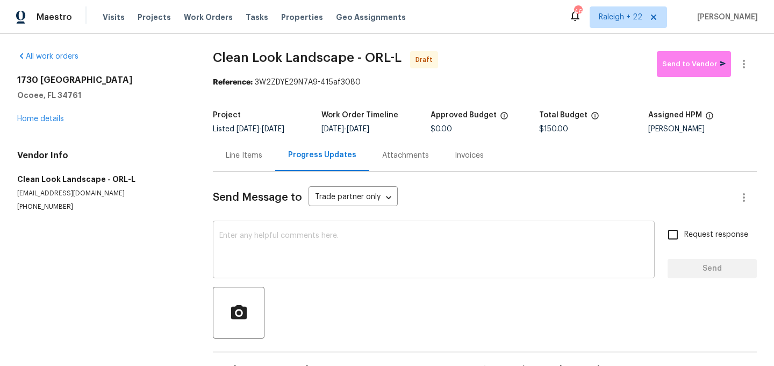
scroll to position [34, 0]
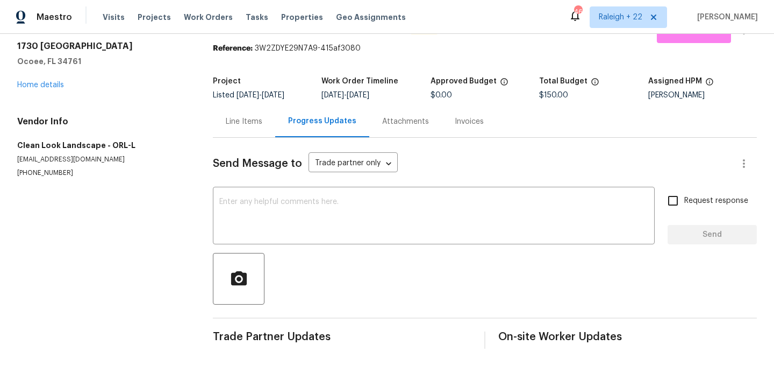
click at [229, 125] on div "Line Items" at bounding box center [244, 121] width 37 height 11
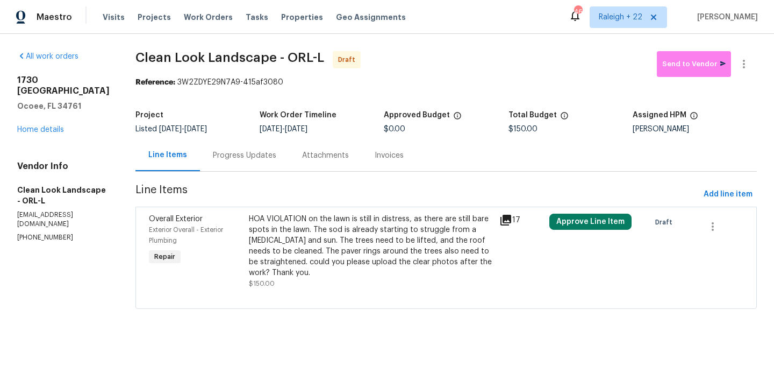
click at [301, 245] on div "HOA VIOLATION on the lawn is still in distress, as there are still bare spots i…" at bounding box center [371, 245] width 244 height 65
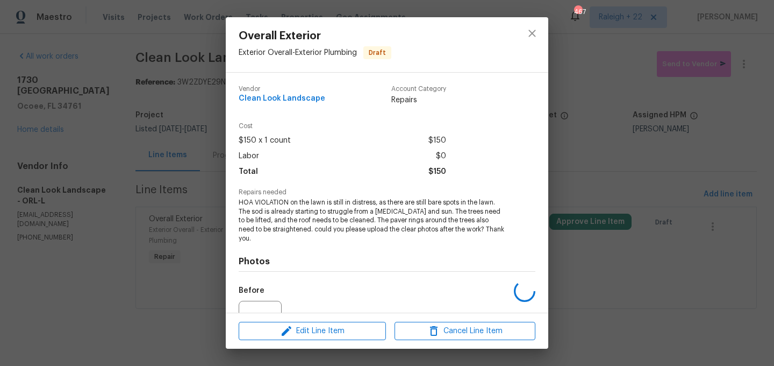
scroll to position [103, 0]
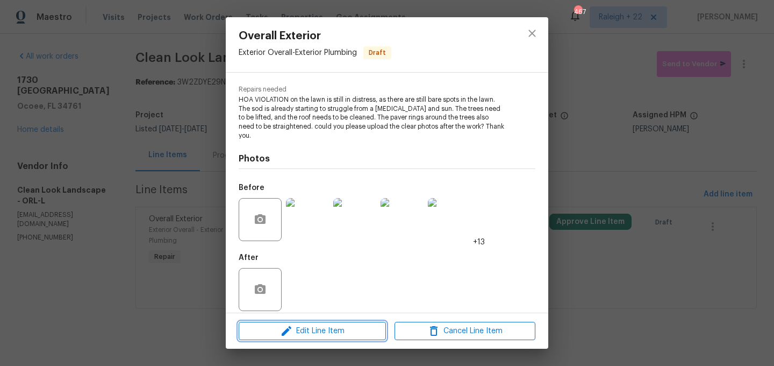
click at [294, 324] on span "Edit Line Item" at bounding box center [312, 330] width 141 height 13
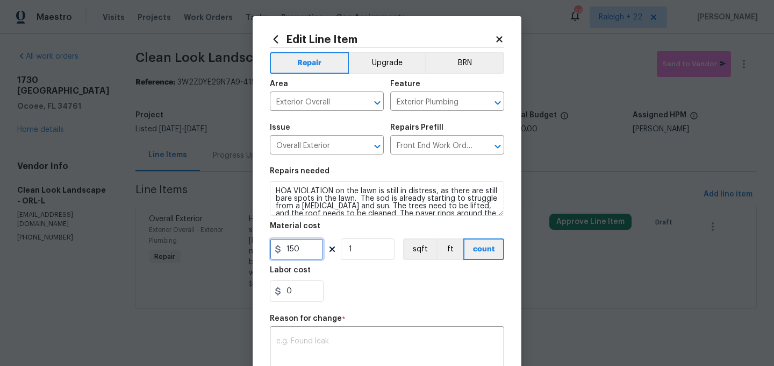
drag, startPoint x: 302, startPoint y: 252, endPoint x: 287, endPoint y: 251, distance: 15.1
click at [287, 251] on input "150" at bounding box center [297, 249] width 54 height 22
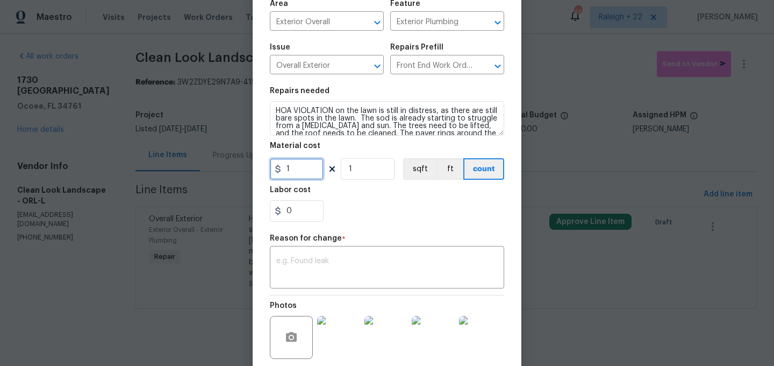
scroll to position [121, 0]
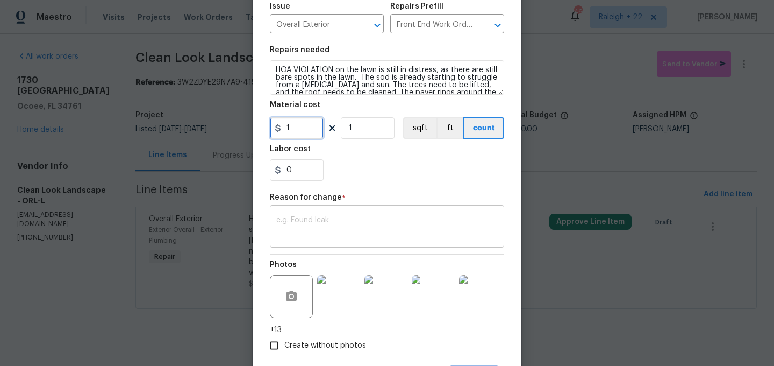
type input "1"
click at [312, 231] on textarea at bounding box center [386, 227] width 221 height 23
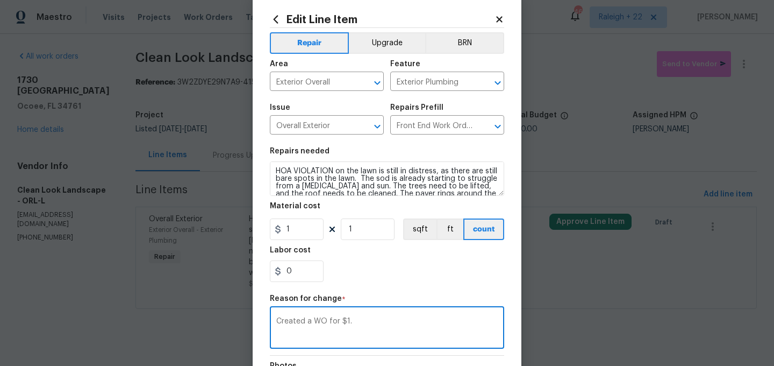
scroll to position [22, 0]
type textarea "Created a WO for $1."
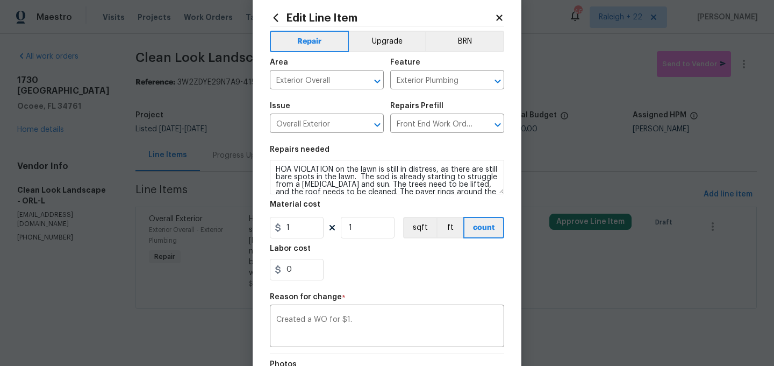
click at [498, 13] on icon at bounding box center [500, 18] width 10 height 10
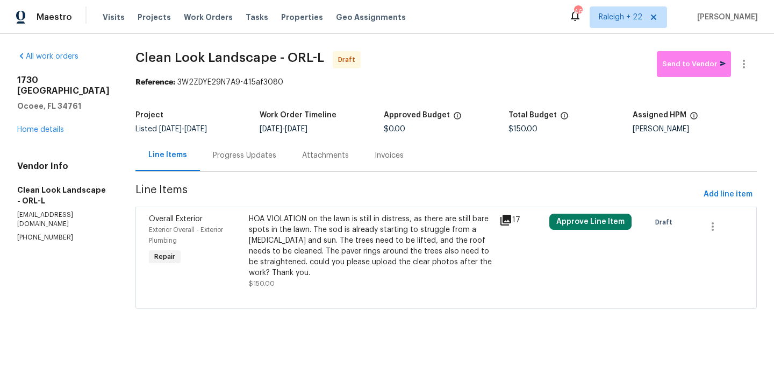
scroll to position [0, 0]
click at [745, 62] on icon "button" at bounding box center [744, 64] width 13 height 13
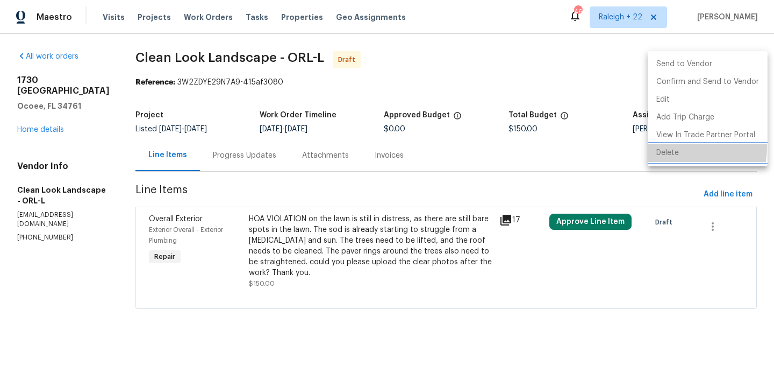
click at [665, 147] on li "Delete" at bounding box center [708, 153] width 120 height 18
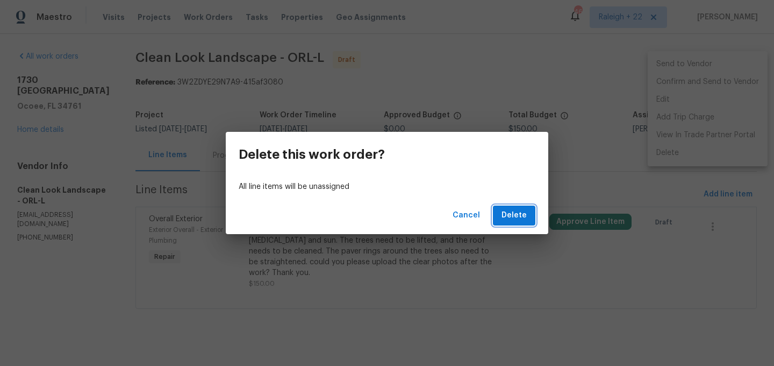
click at [517, 214] on span "Delete" at bounding box center [514, 215] width 25 height 13
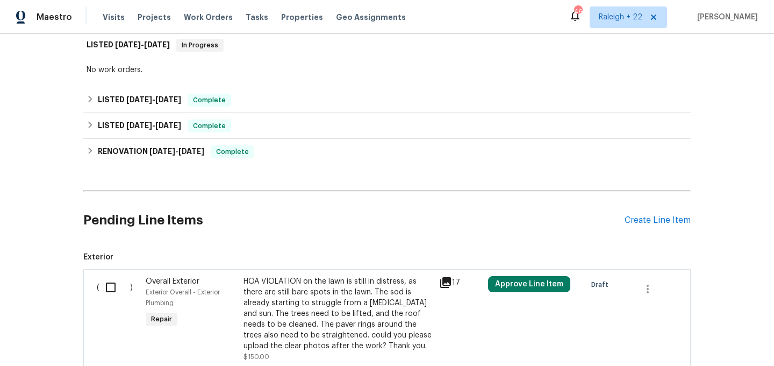
scroll to position [353, 0]
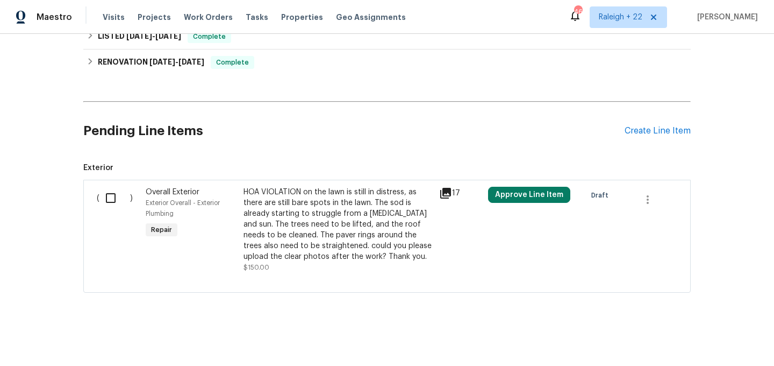
click at [111, 196] on input "checkbox" at bounding box center [114, 198] width 31 height 23
click at [293, 221] on div "HOA VIOLATION on the lawn is still in distress, as there are still bare spots i…" at bounding box center [338, 224] width 189 height 75
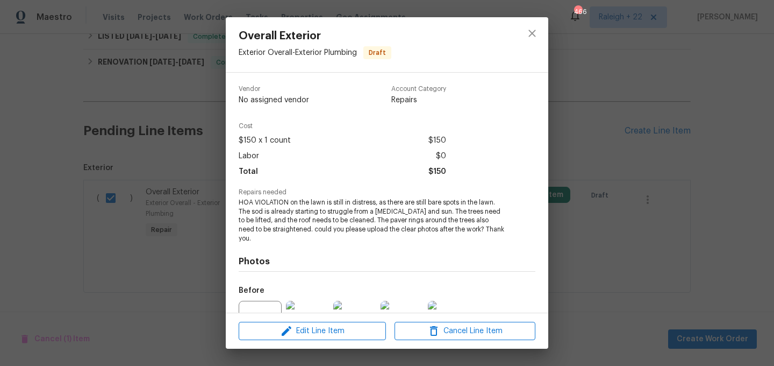
scroll to position [103, 0]
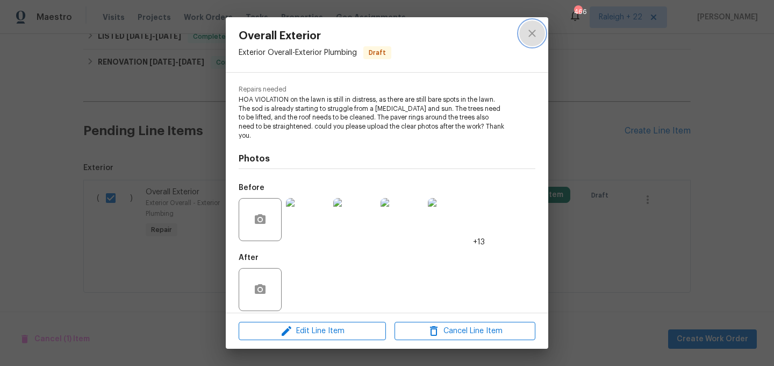
click at [529, 32] on icon "close" at bounding box center [532, 33] width 13 height 13
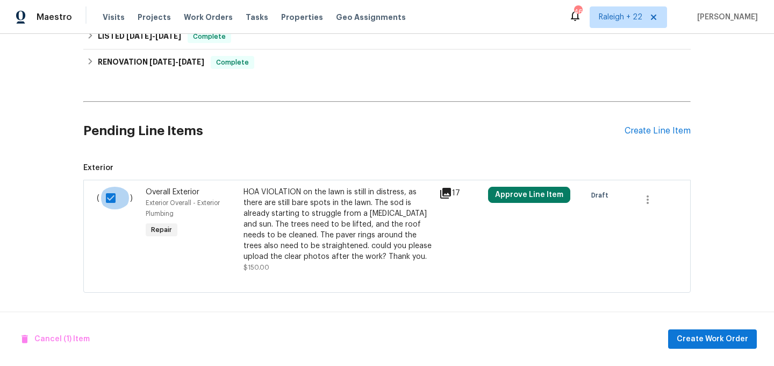
click at [111, 197] on input "checkbox" at bounding box center [114, 198] width 31 height 23
checkbox input "false"
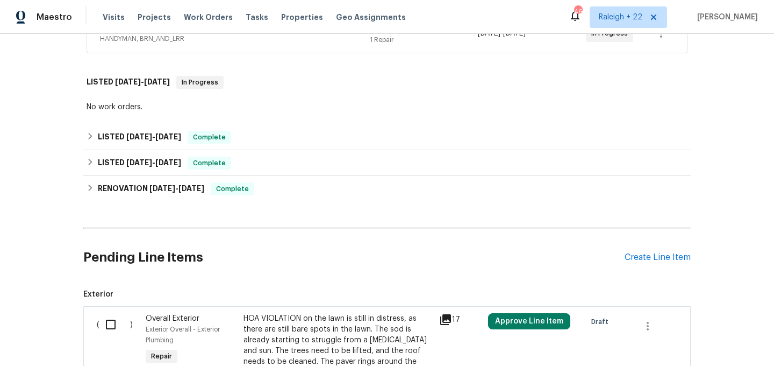
scroll to position [353, 0]
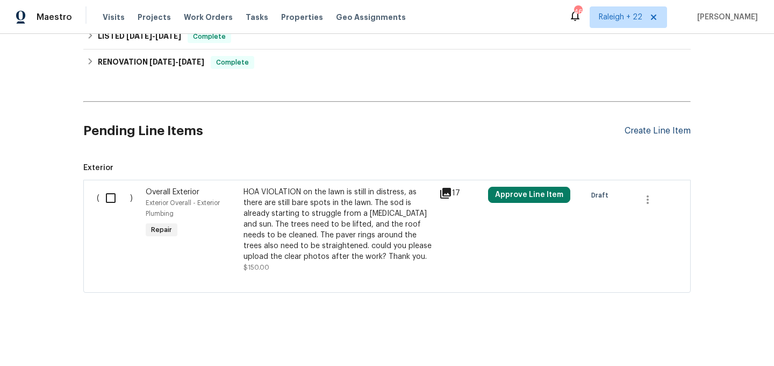
click at [658, 133] on div "Create Line Item" at bounding box center [658, 131] width 66 height 10
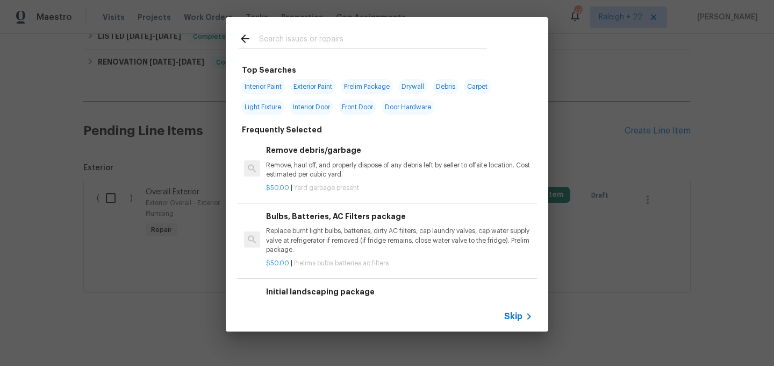
click at [524, 318] on icon at bounding box center [529, 316] width 13 height 13
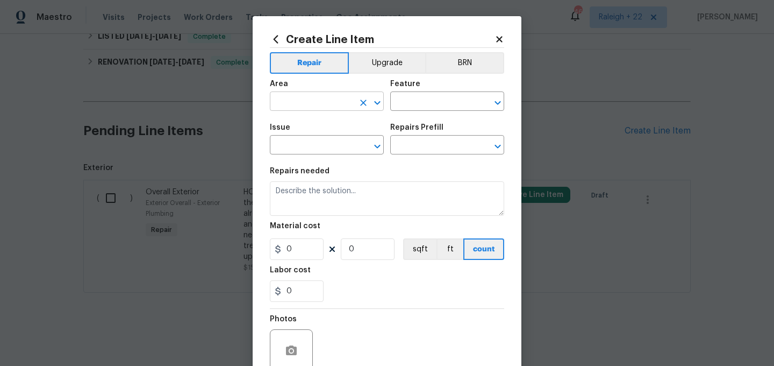
click at [318, 104] on input "text" at bounding box center [312, 102] width 84 height 17
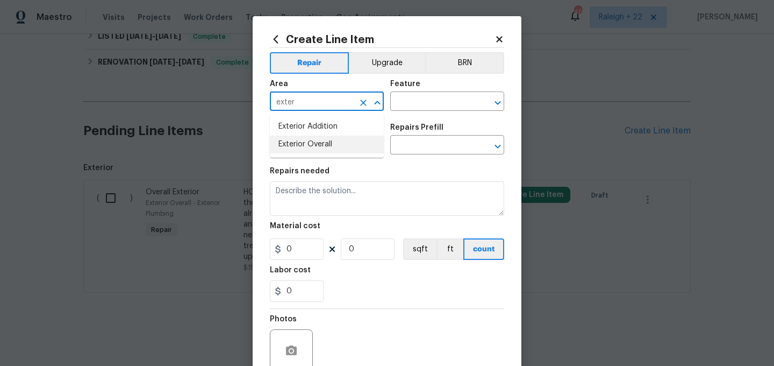
click at [319, 139] on li "Exterior Overall" at bounding box center [327, 144] width 114 height 18
type input "Exterior Overall"
click at [413, 95] on input "text" at bounding box center [432, 102] width 84 height 17
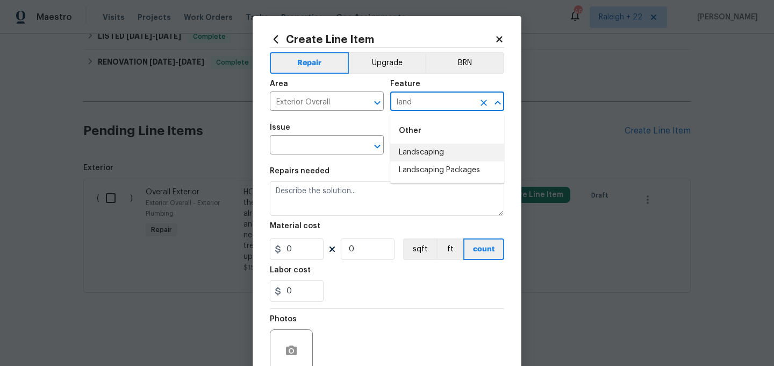
click at [421, 150] on li "Landscaping" at bounding box center [447, 153] width 114 height 18
type input "Landscaping"
click at [328, 148] on input "text" at bounding box center [312, 146] width 84 height 17
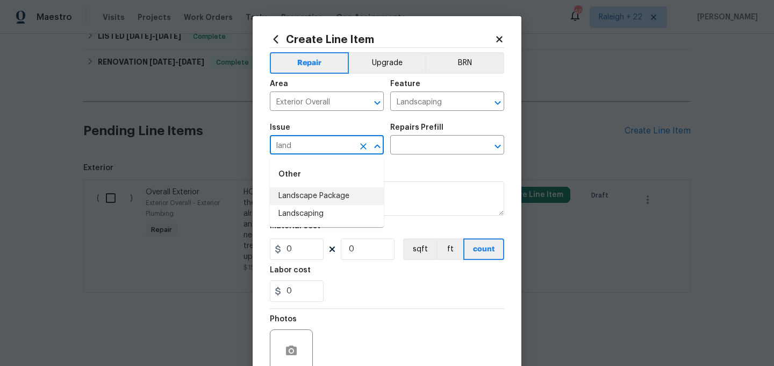
click at [339, 192] on li "Landscape Package" at bounding box center [327, 196] width 114 height 18
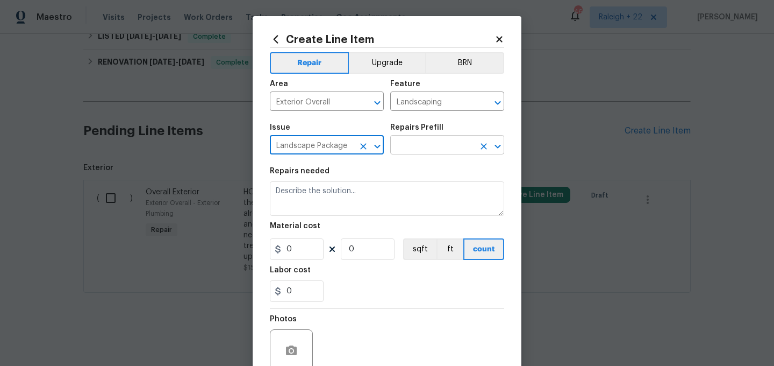
type input "Landscape Package"
click at [432, 147] on input "text" at bounding box center [432, 146] width 84 height 17
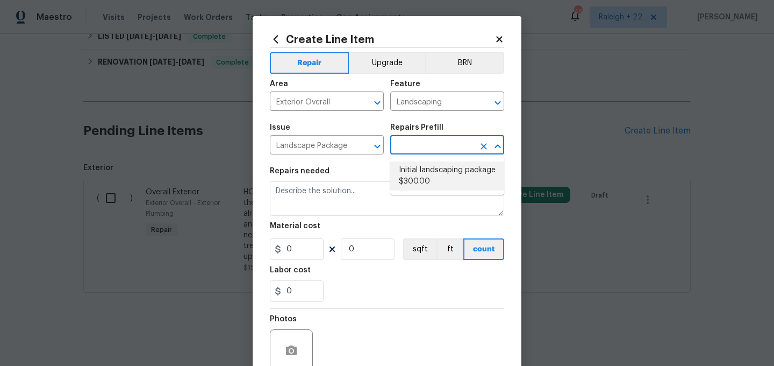
click at [417, 174] on li "Initial landscaping package $300.00" at bounding box center [447, 175] width 114 height 29
type input "Home Readiness Packages"
type input "Initial landscaping package $300.00"
type textarea "Mowing of grass up to 6" in height. Mow, edge along driveways & sidewalks, trim…"
type input "300"
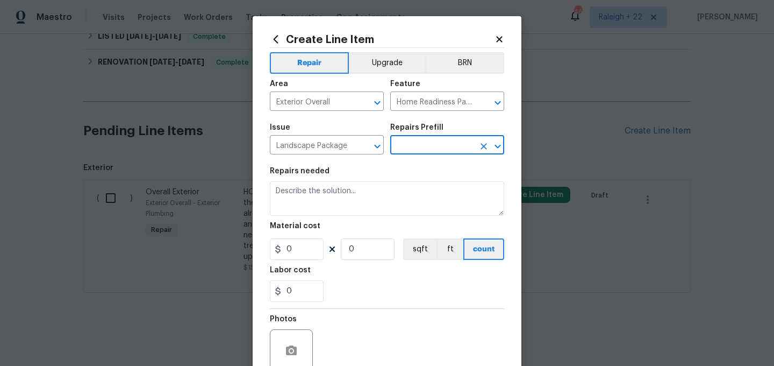
type input "1"
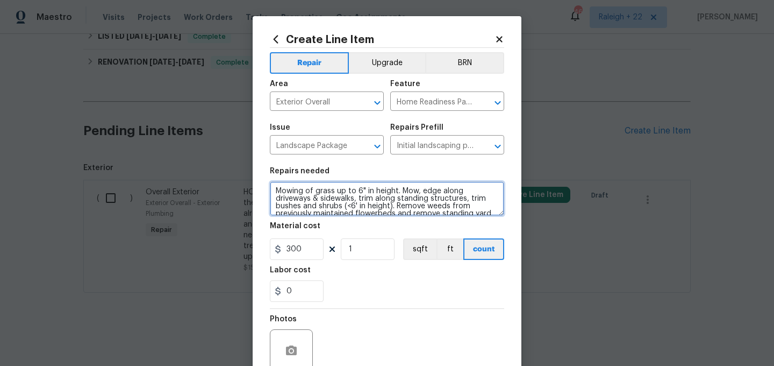
scroll to position [23, 0]
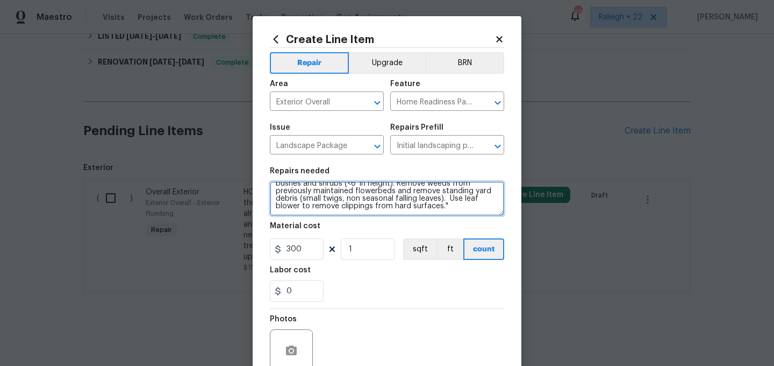
drag, startPoint x: 276, startPoint y: 188, endPoint x: 449, endPoint y: 223, distance: 176.7
click at [449, 223] on section "Repairs needed Mowing of grass up to 6" in height. Mow, edge along driveways & …" at bounding box center [387, 234] width 234 height 147
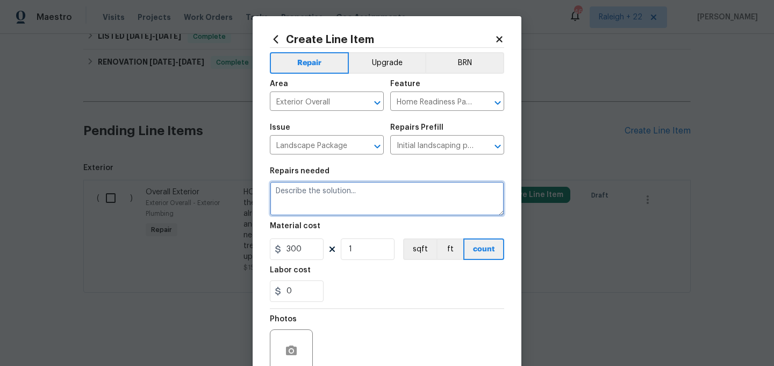
scroll to position [0, 0]
paste textarea "HOA VIOLATION on the lawn is still in distress, as there are still bare spots i…"
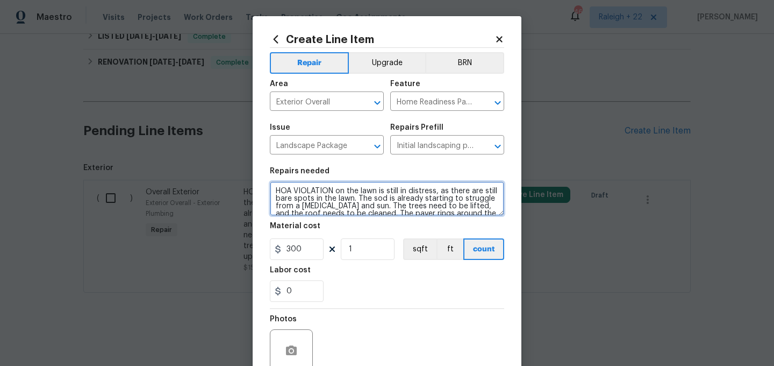
scroll to position [15, 0]
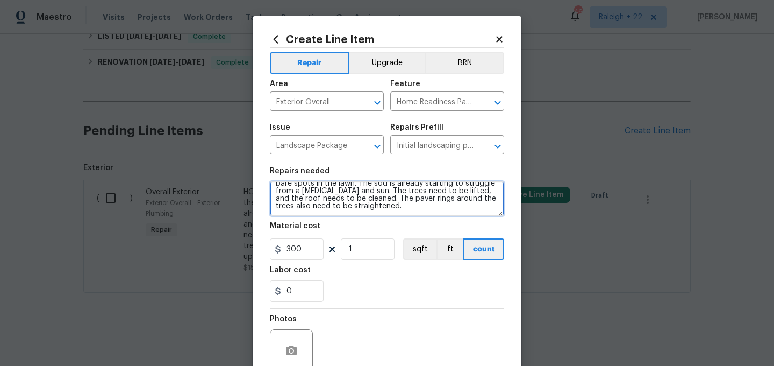
type textarea "HOA VIOLATION on the lawn is still in distress, as there are still bare spots i…"
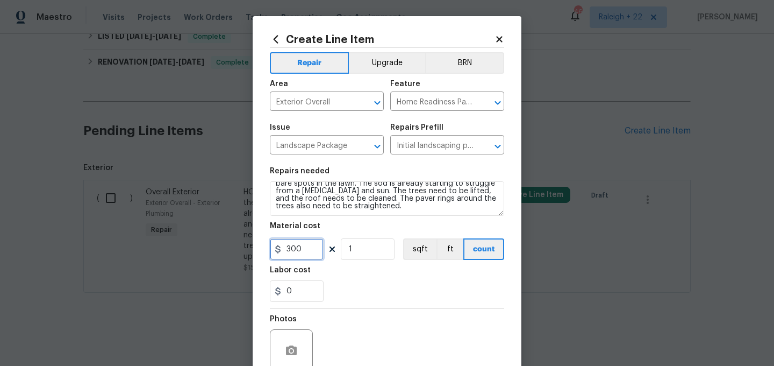
click at [306, 252] on input "300" at bounding box center [297, 249] width 54 height 22
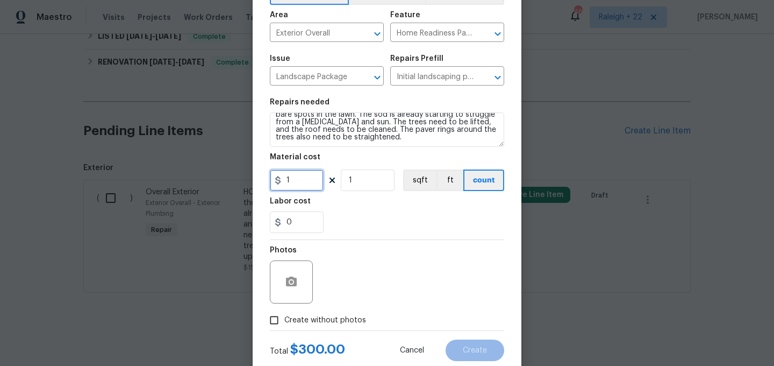
scroll to position [74, 0]
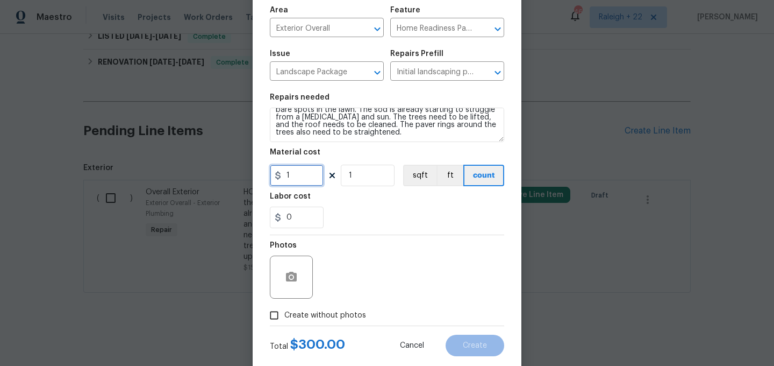
type input "1"
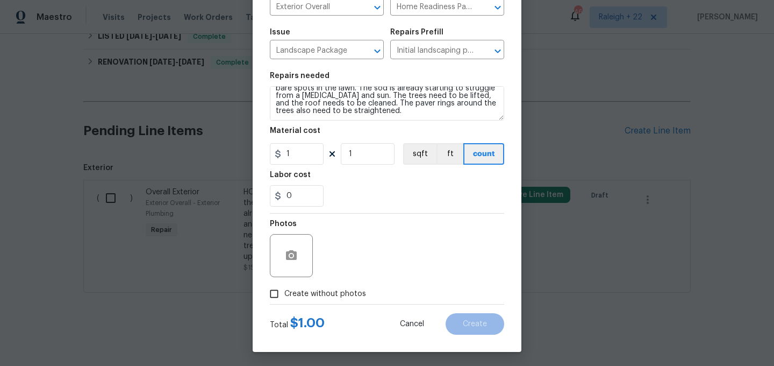
click at [269, 295] on input "Create without photos" at bounding box center [274, 293] width 20 height 20
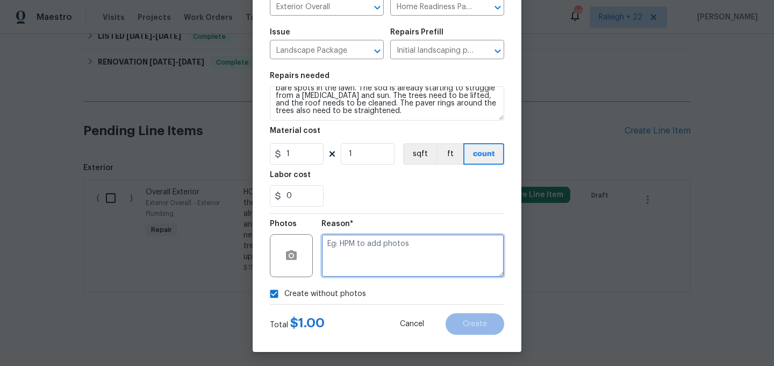
click at [378, 255] on textarea at bounding box center [412, 255] width 183 height 43
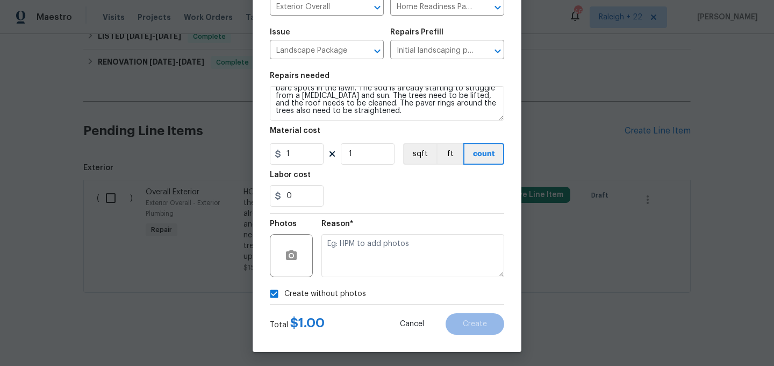
click at [271, 291] on input "Create without photos" at bounding box center [274, 293] width 20 height 20
checkbox input "false"
click at [300, 258] on button "button" at bounding box center [291, 255] width 26 height 26
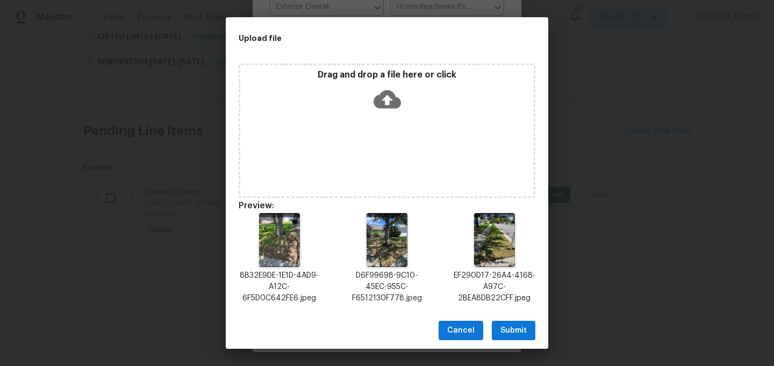
scroll to position [238, 0]
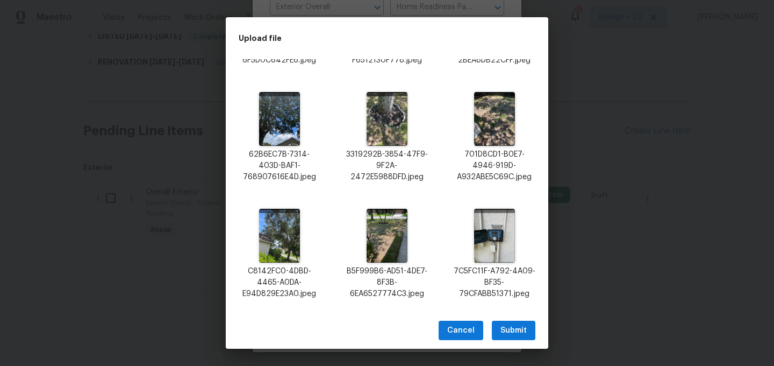
click at [516, 330] on span "Submit" at bounding box center [513, 330] width 26 height 13
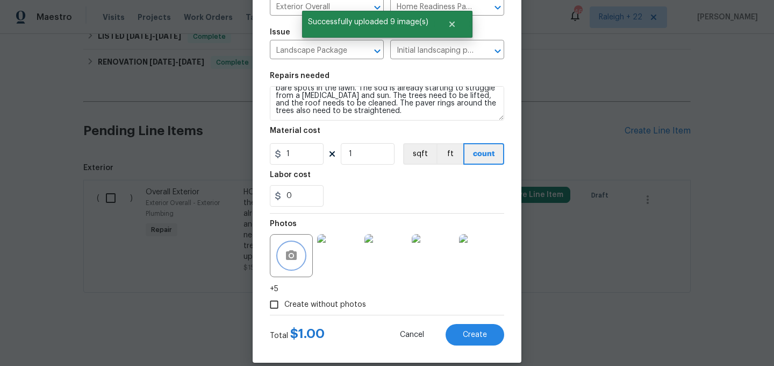
scroll to position [109, 0]
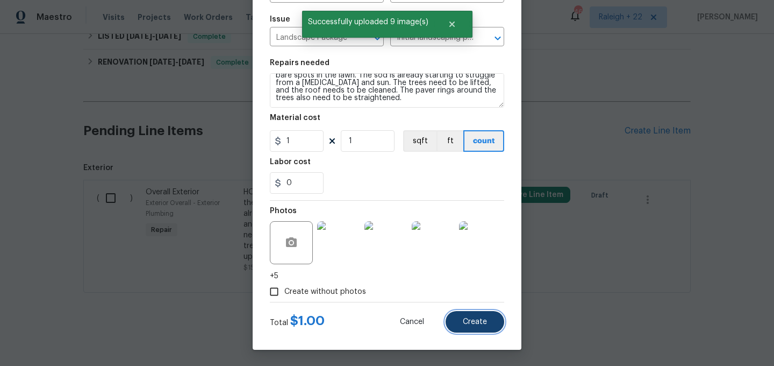
click at [485, 320] on span "Create" at bounding box center [475, 322] width 24 height 8
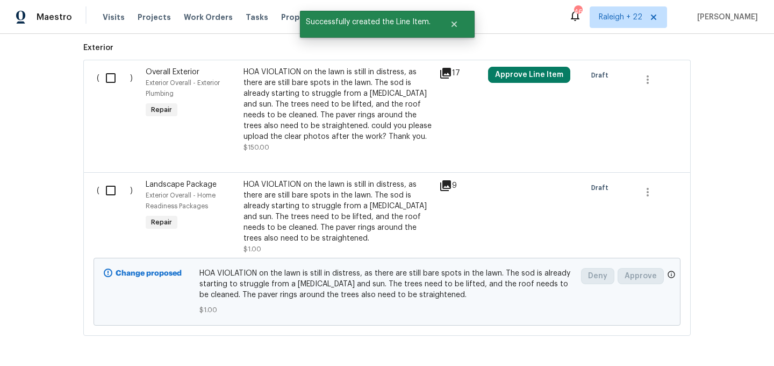
scroll to position [489, 0]
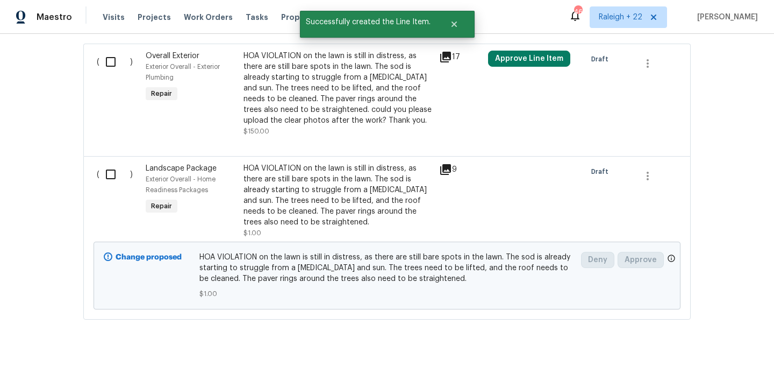
click at [112, 176] on input "checkbox" at bounding box center [114, 174] width 31 height 23
checkbox input "true"
click at [697, 335] on span "Create Work Order" at bounding box center [712, 338] width 71 height 13
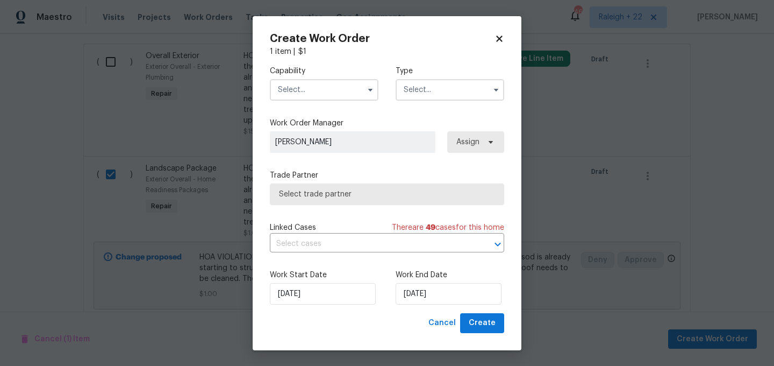
click at [340, 90] on input "text" at bounding box center [324, 90] width 109 height 22
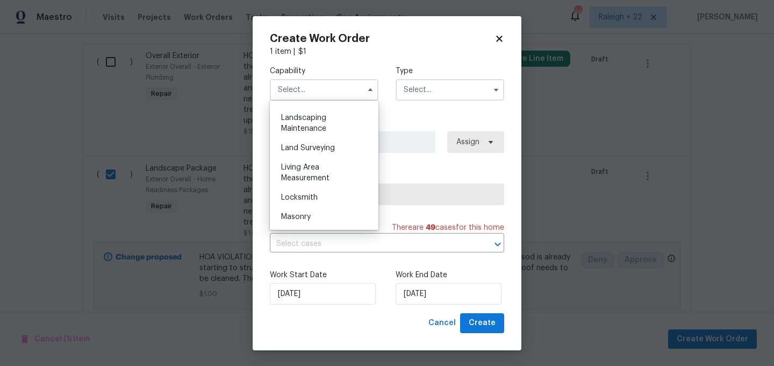
scroll to position [688, 0]
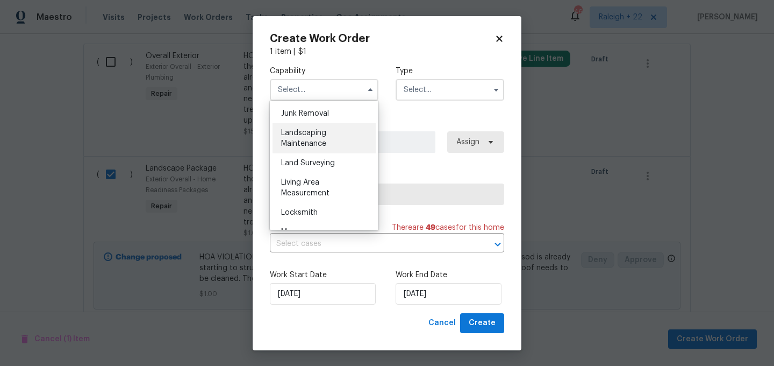
click at [322, 138] on div "Landscaping Maintenance" at bounding box center [324, 138] width 103 height 30
type input "Landscaping Maintenance"
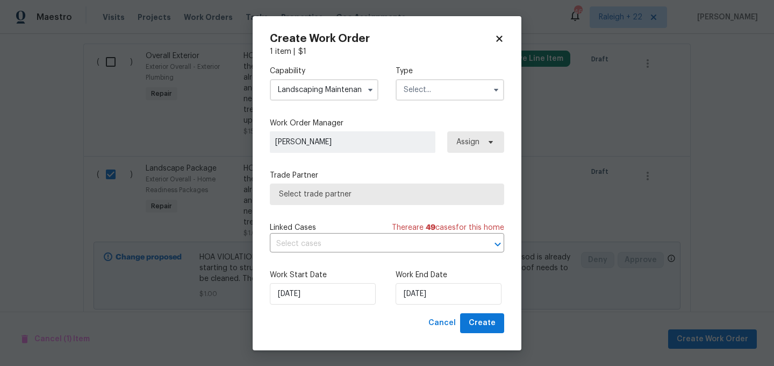
click at [442, 92] on input "text" at bounding box center [450, 90] width 109 height 22
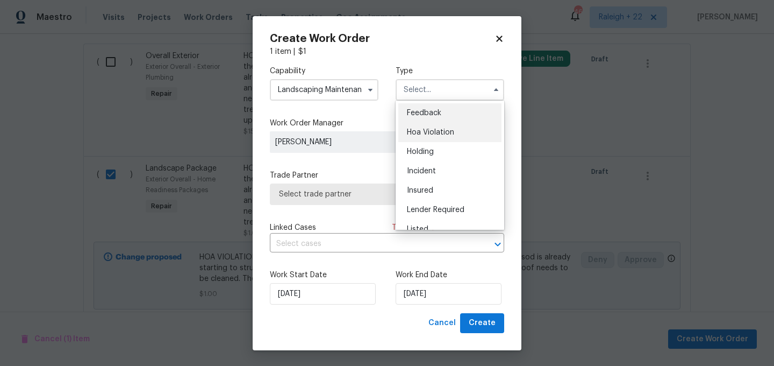
click at [443, 126] on div "Hoa Violation" at bounding box center [449, 132] width 103 height 19
type input "Hoa Violation"
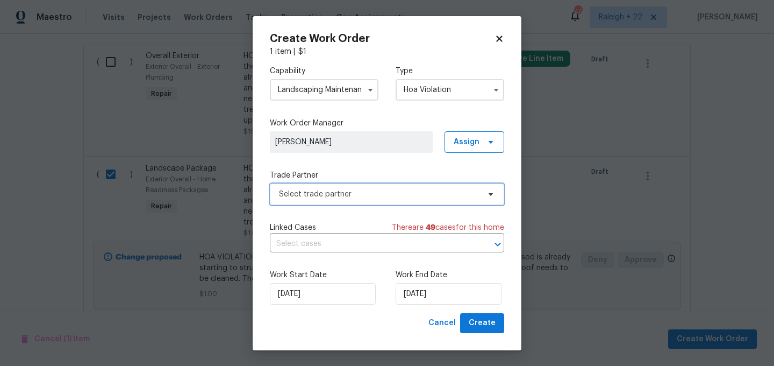
click at [356, 196] on span "Select trade partner" at bounding box center [379, 194] width 201 height 11
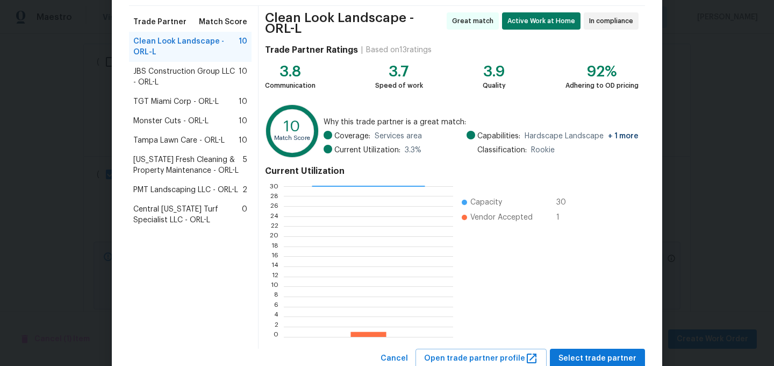
scroll to position [113, 0]
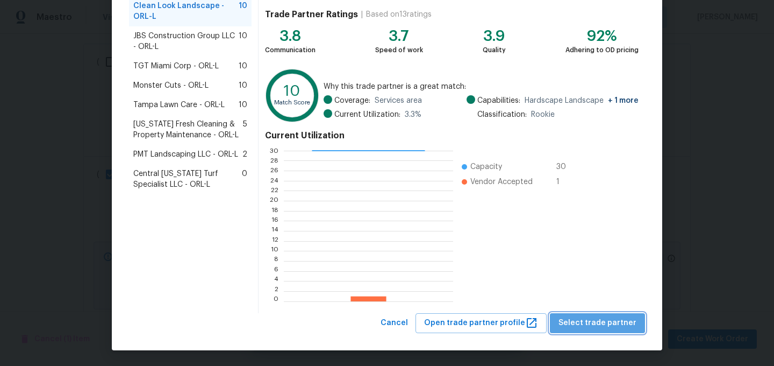
click at [607, 320] on span "Select trade partner" at bounding box center [598, 322] width 78 height 13
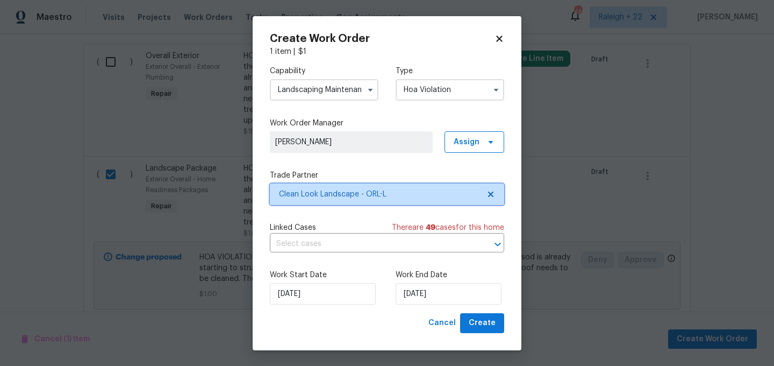
scroll to position [0, 0]
click at [402, 249] on input "text" at bounding box center [372, 243] width 204 height 17
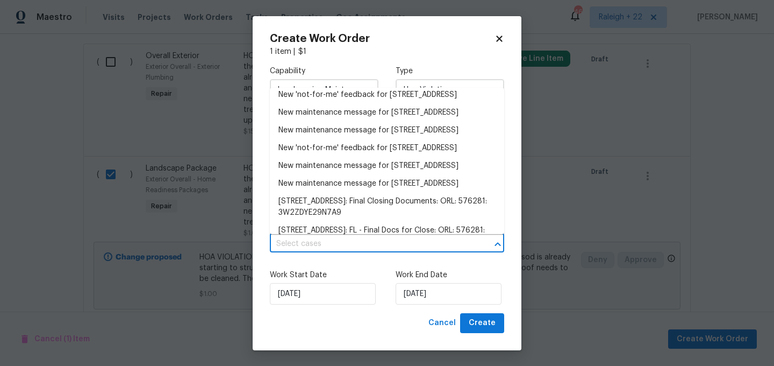
scroll to position [702, 0]
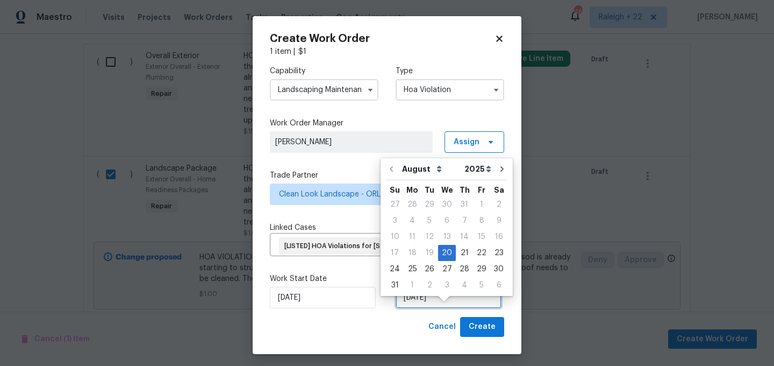
click at [449, 308] on input "20/08/2025" at bounding box center [449, 298] width 106 height 22
click at [412, 264] on div "25" at bounding box center [412, 268] width 17 height 15
type input "25/08/2025"
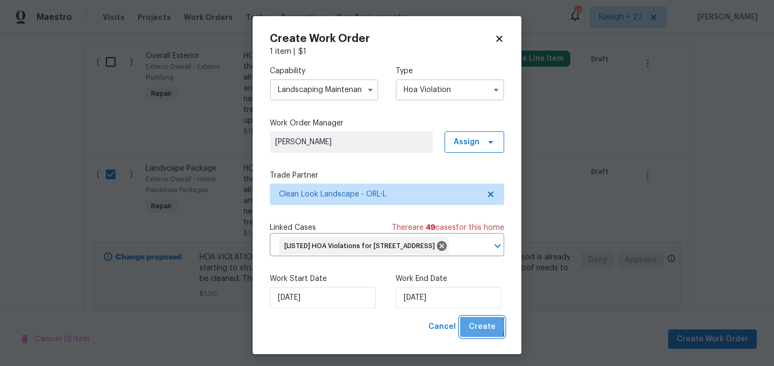
click at [474, 333] on span "Create" at bounding box center [482, 326] width 27 height 13
checkbox input "false"
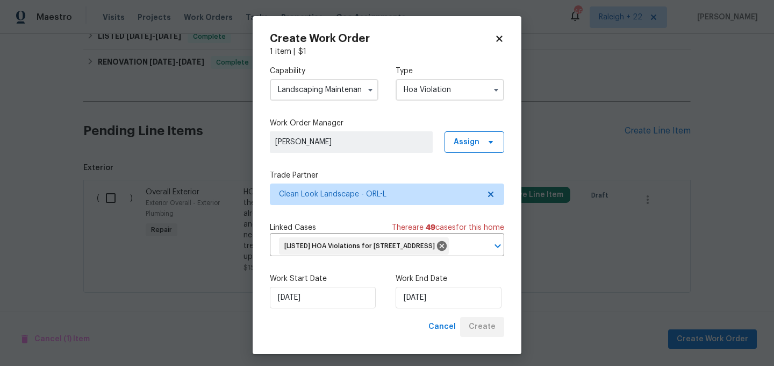
scroll to position [381, 0]
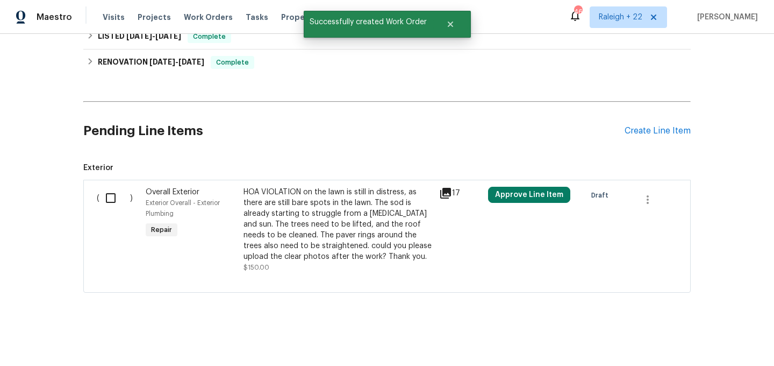
click at [384, 234] on div "HOA VIOLATION on the lawn is still in distress, as there are still bare spots i…" at bounding box center [338, 224] width 189 height 75
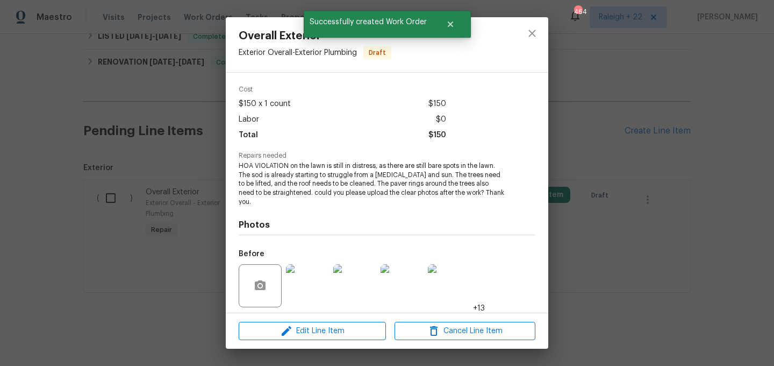
scroll to position [103, 0]
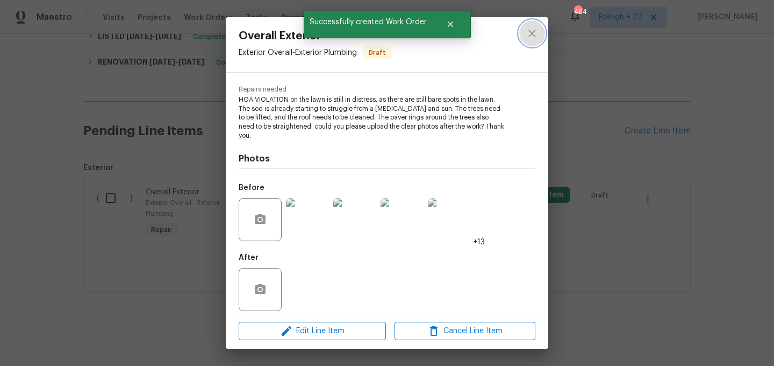
click at [536, 30] on icon "close" at bounding box center [532, 33] width 13 height 13
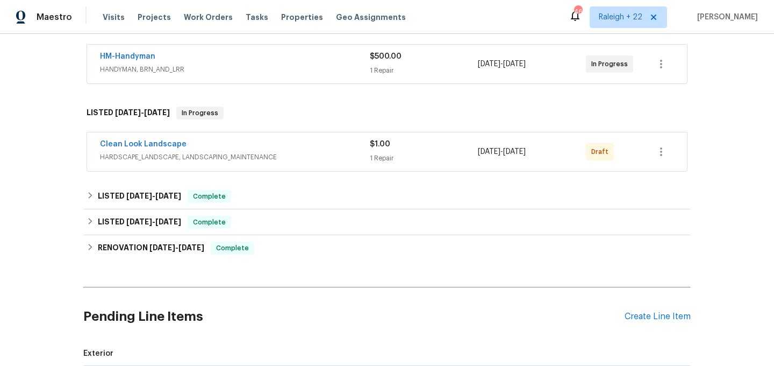
scroll to position [203, 0]
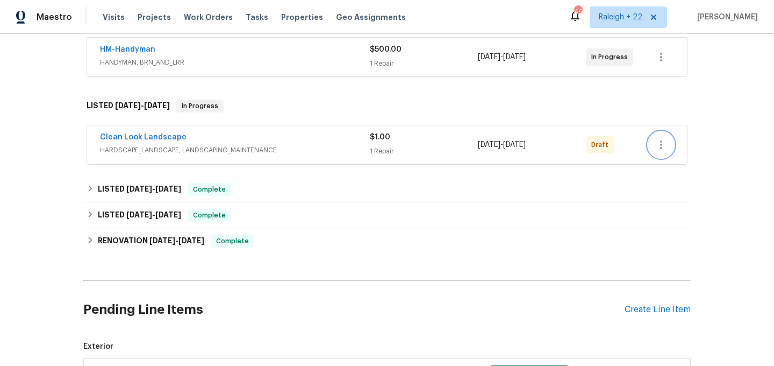
click at [661, 145] on icon "button" at bounding box center [661, 144] width 2 height 9
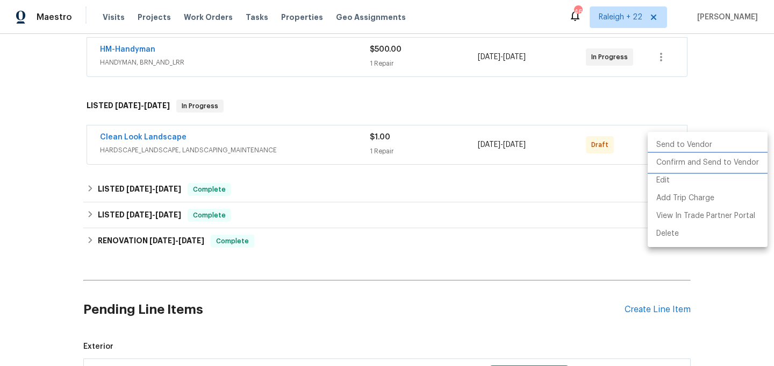
click at [668, 160] on li "Confirm and Send to Vendor" at bounding box center [708, 163] width 120 height 18
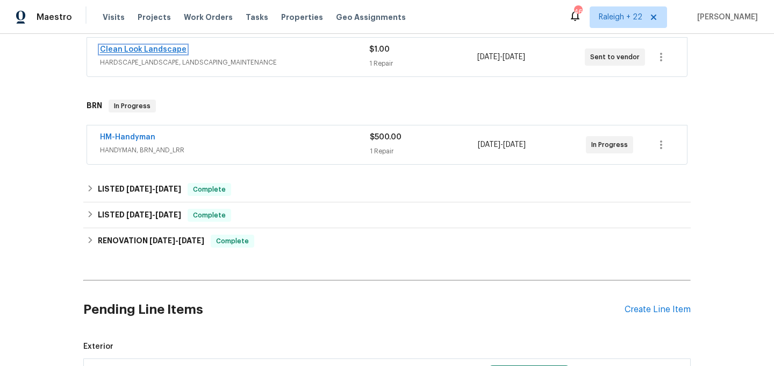
click at [168, 48] on link "Clean Look Landscape" at bounding box center [143, 50] width 87 height 8
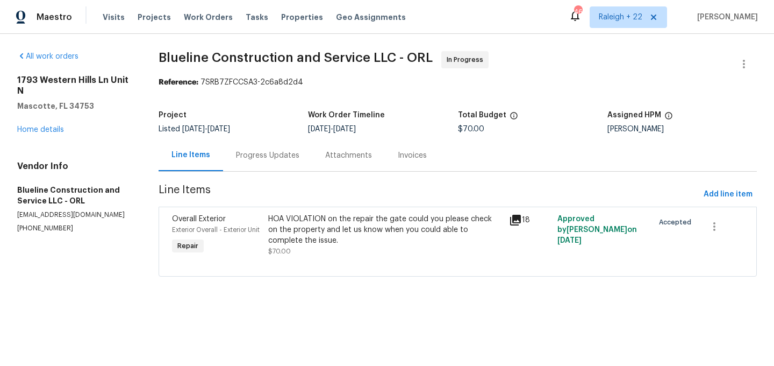
click at [275, 165] on div "Progress Updates" at bounding box center [267, 155] width 89 height 32
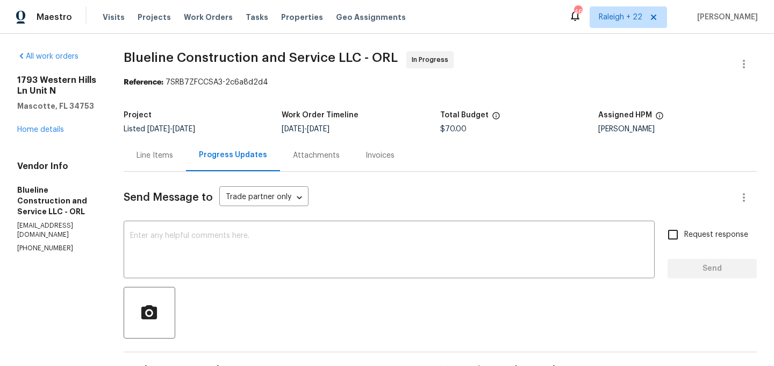
click at [180, 149] on div "Line Items" at bounding box center [155, 155] width 62 height 32
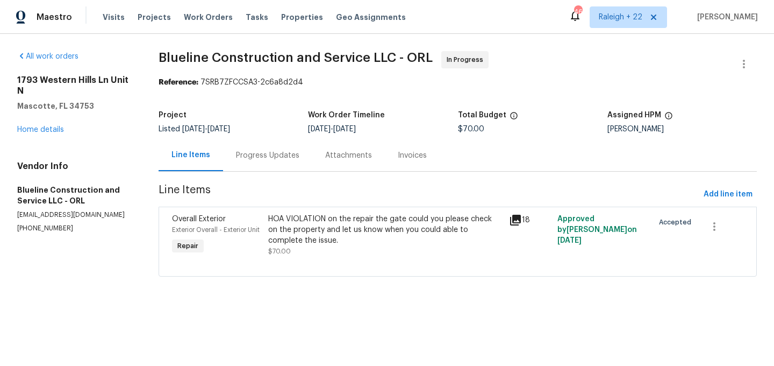
click at [381, 243] on div "HOA VIOLATION on the repair the gate could you please check on the property and…" at bounding box center [385, 229] width 234 height 32
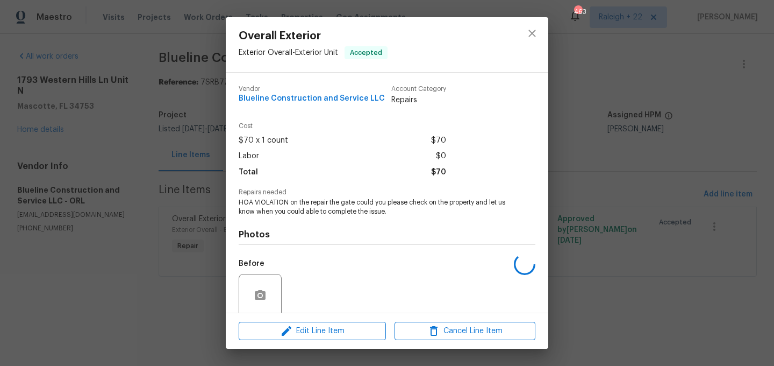
scroll to position [84, 0]
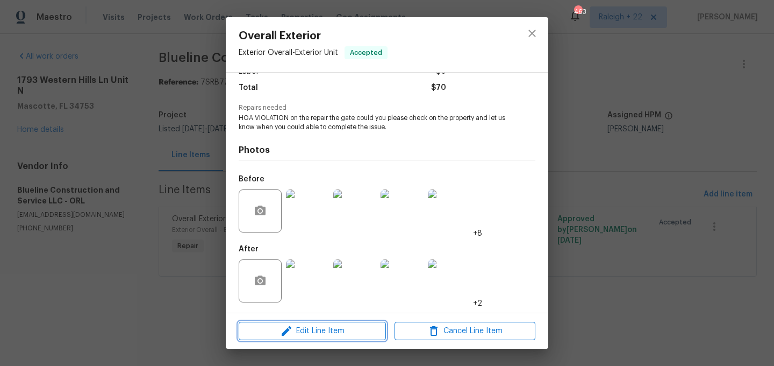
click at [345, 328] on span "Edit Line Item" at bounding box center [312, 330] width 141 height 13
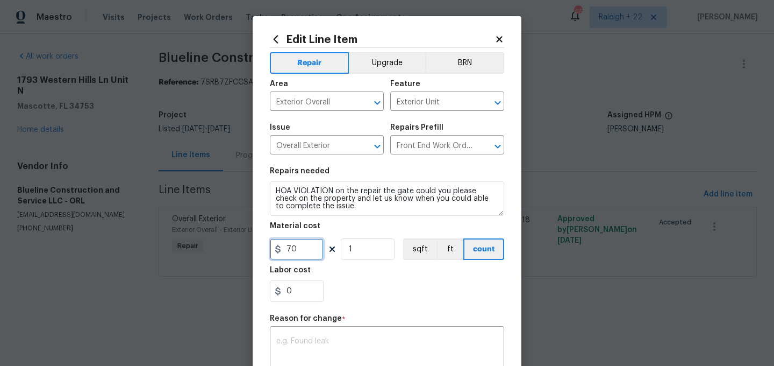
click at [297, 251] on input "70" at bounding box center [297, 249] width 54 height 22
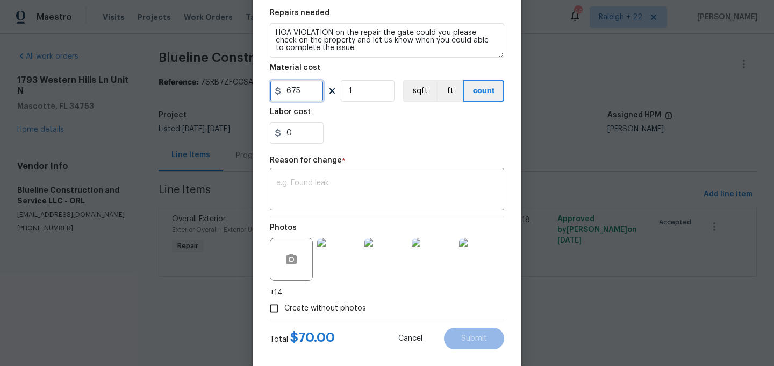
scroll to position [175, 0]
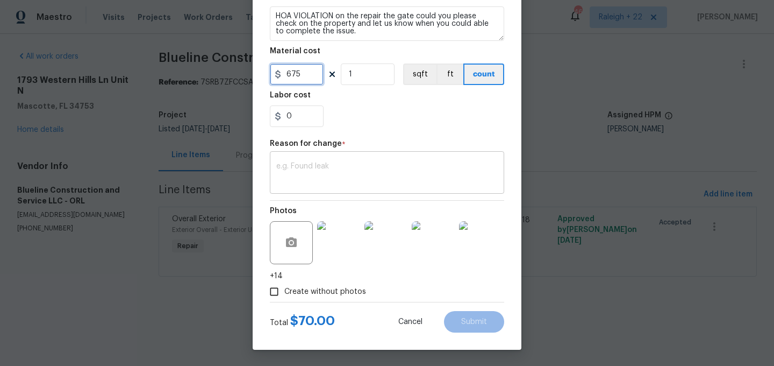
type input "675"
click at [300, 177] on textarea at bounding box center [386, 173] width 221 height 23
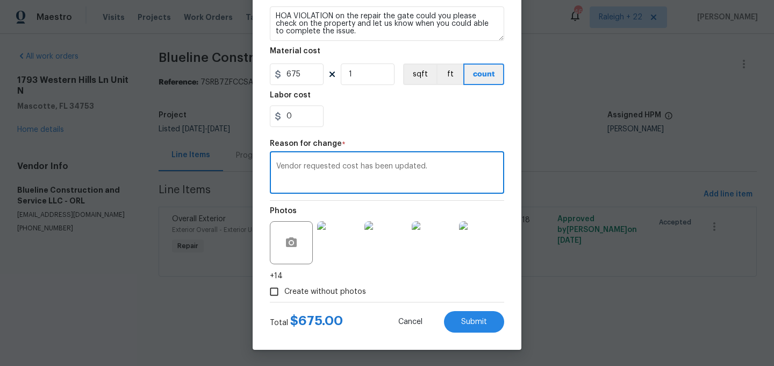
type textarea "Vendor requested cost has been updated."
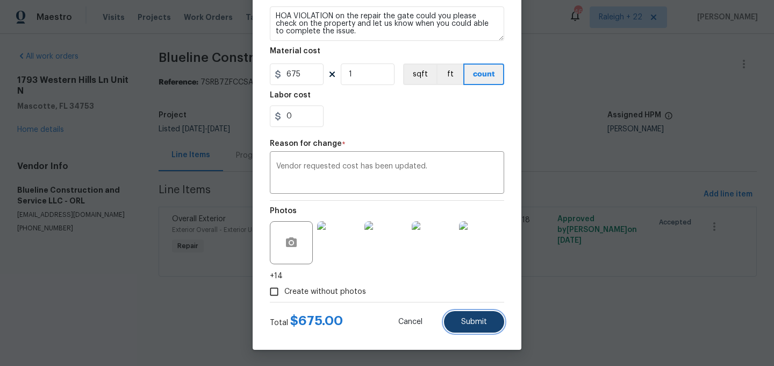
click at [461, 315] on button "Submit" at bounding box center [474, 322] width 60 height 22
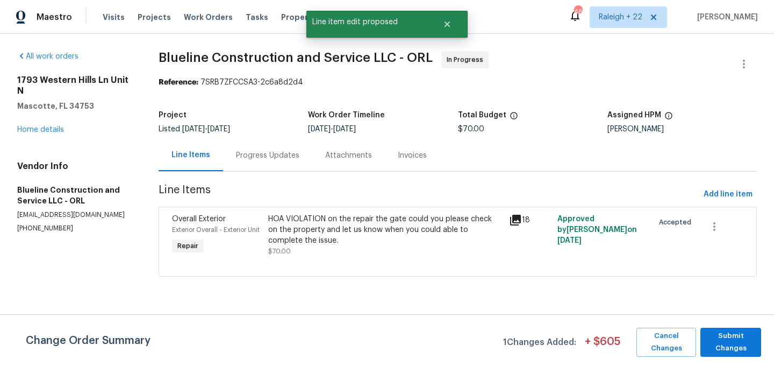
scroll to position [0, 0]
click at [726, 339] on span "Submit Changes" at bounding box center [731, 342] width 50 height 25
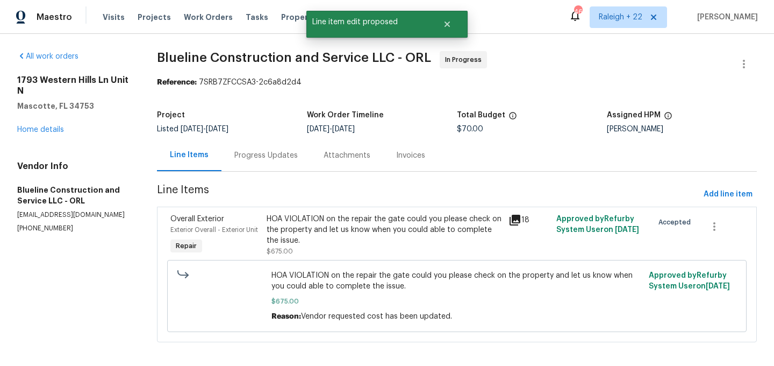
scroll to position [7, 0]
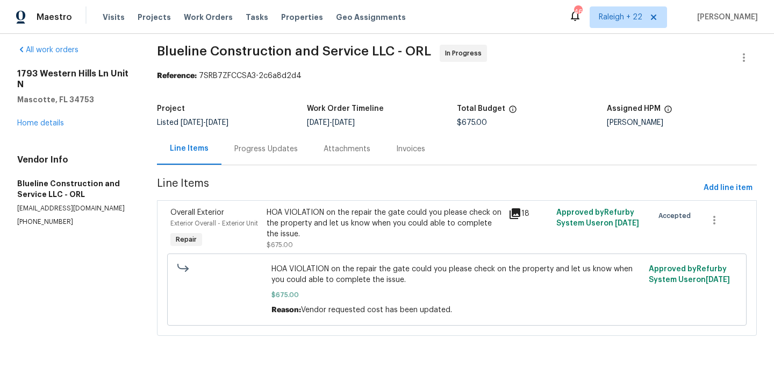
click at [346, 231] on div "HOA VIOLATION on the repair the gate could you please check on the property and…" at bounding box center [384, 223] width 235 height 32
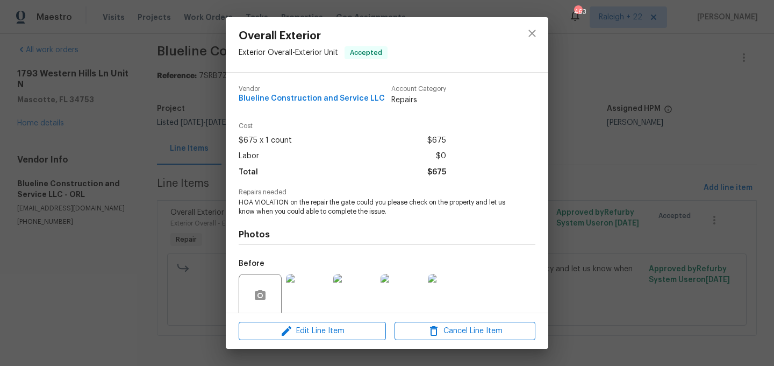
scroll to position [84, 0]
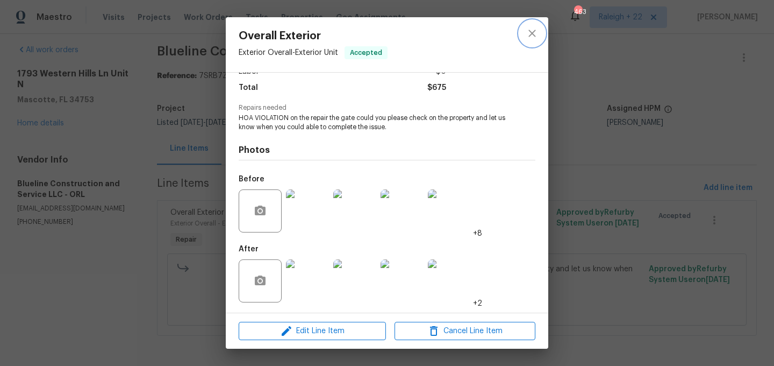
click at [535, 37] on icon "close" at bounding box center [532, 33] width 13 height 13
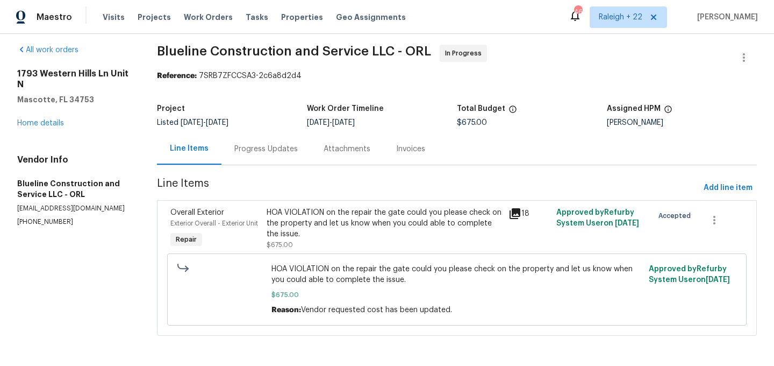
click at [277, 153] on div "Progress Updates" at bounding box center [265, 149] width 63 height 11
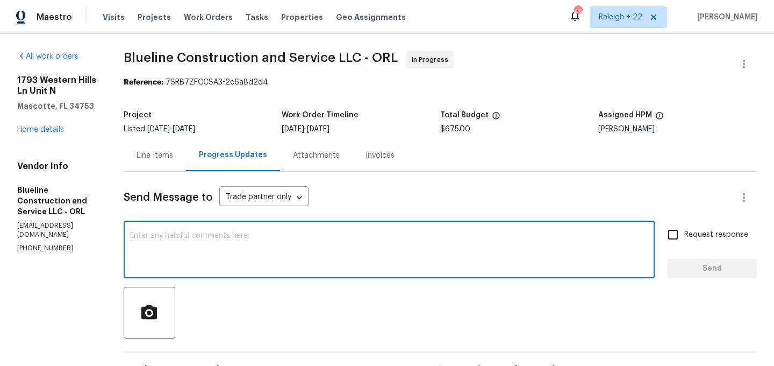
click at [277, 243] on textarea at bounding box center [389, 251] width 518 height 38
click at [295, 241] on textarea "Yes, i have approved the cost." at bounding box center [389, 251] width 518 height 38
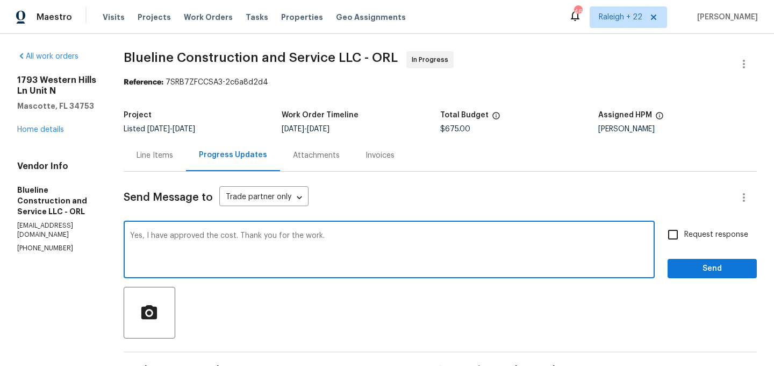
type textarea "Yes, I have approved the cost. Thank you for the work."
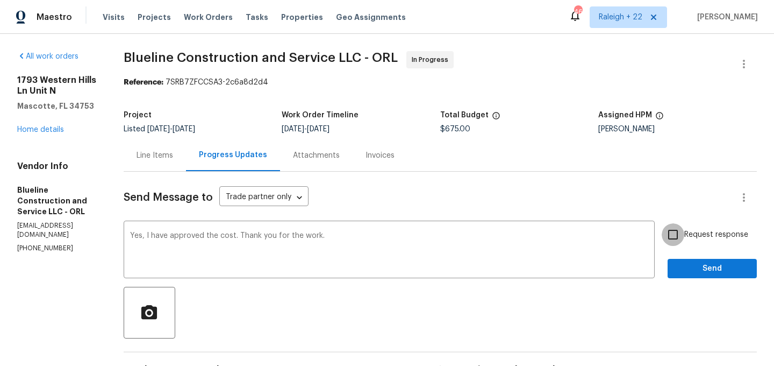
click at [675, 238] on input "Request response" at bounding box center [673, 234] width 23 height 23
checkbox input "true"
click at [699, 269] on span "Send" at bounding box center [712, 268] width 72 height 13
